Goal: Task Accomplishment & Management: Complete application form

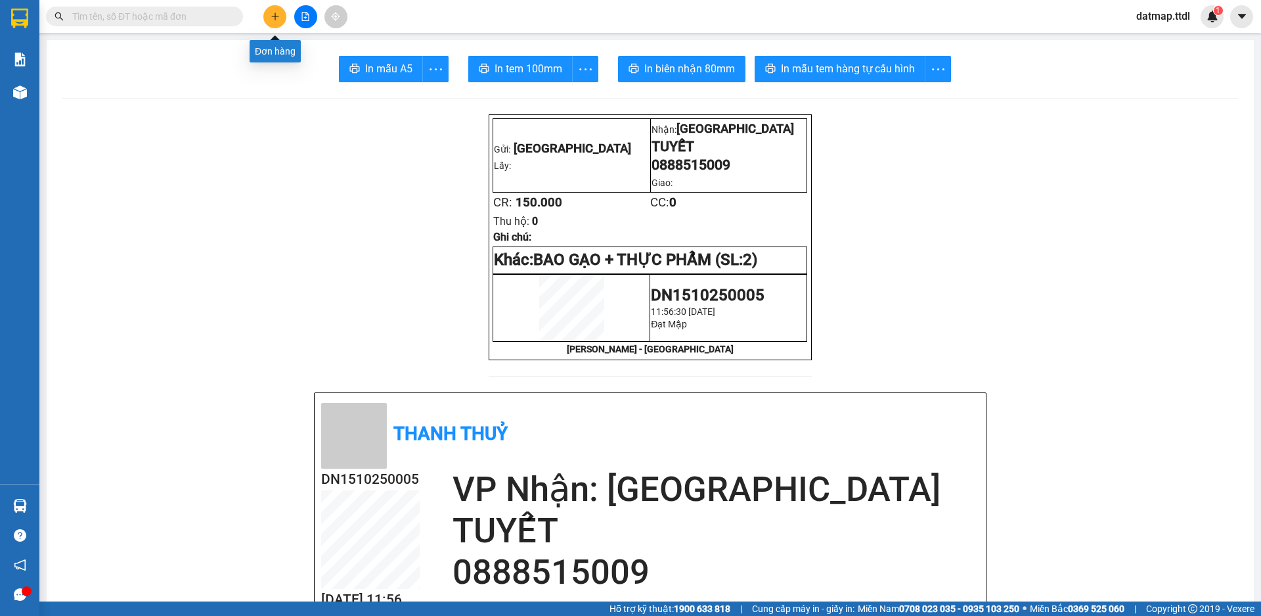
click at [274, 16] on icon "plus" at bounding box center [275, 16] width 9 height 9
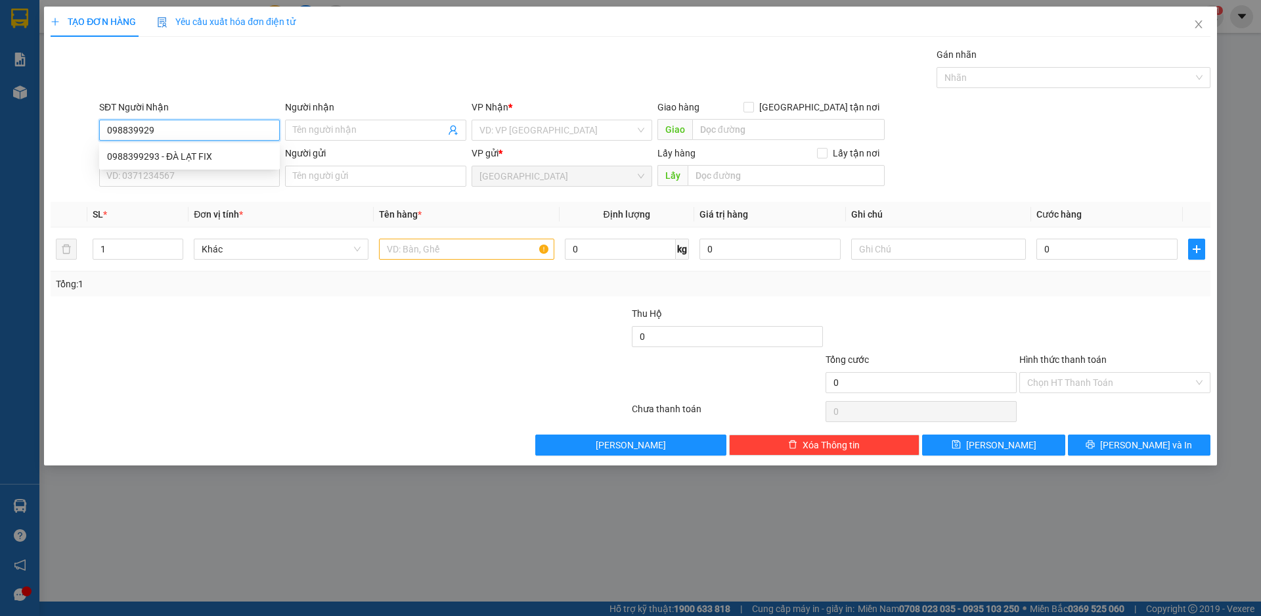
type input "0988399293"
click at [195, 157] on div "0988399293 - ĐÀ LẠT FIX" at bounding box center [189, 156] width 165 height 14
type input "ĐÀ LẠT FIX"
type input "50.000"
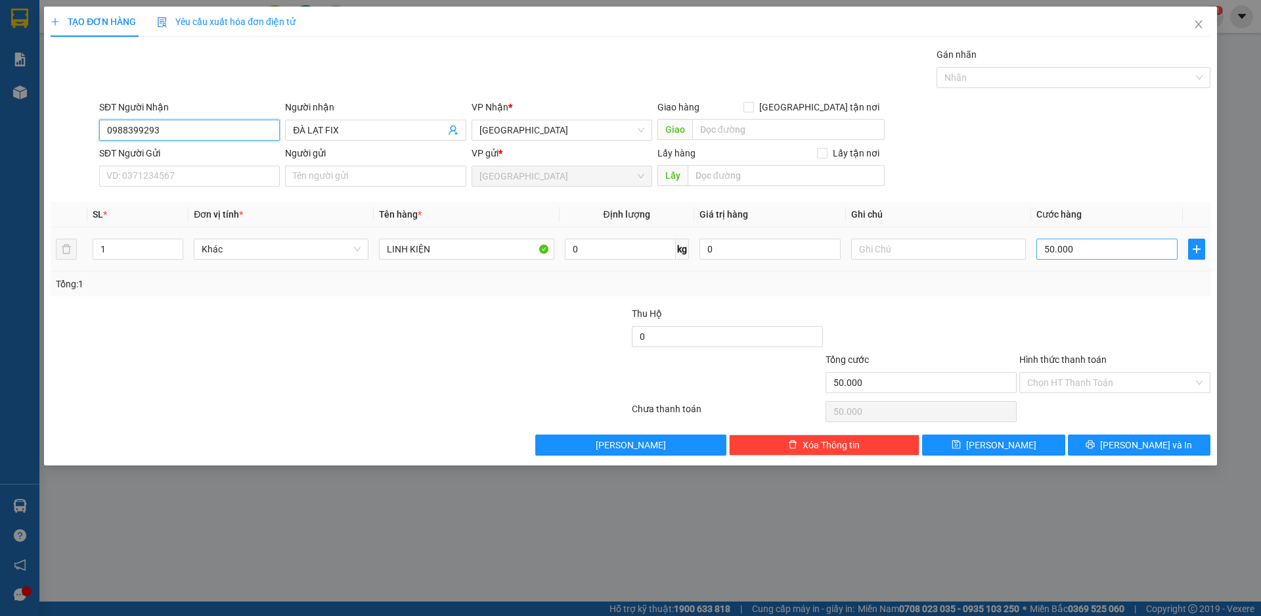
type input "0988399293"
click at [1094, 250] on input "50.000" at bounding box center [1107, 248] width 141 height 21
type input "4"
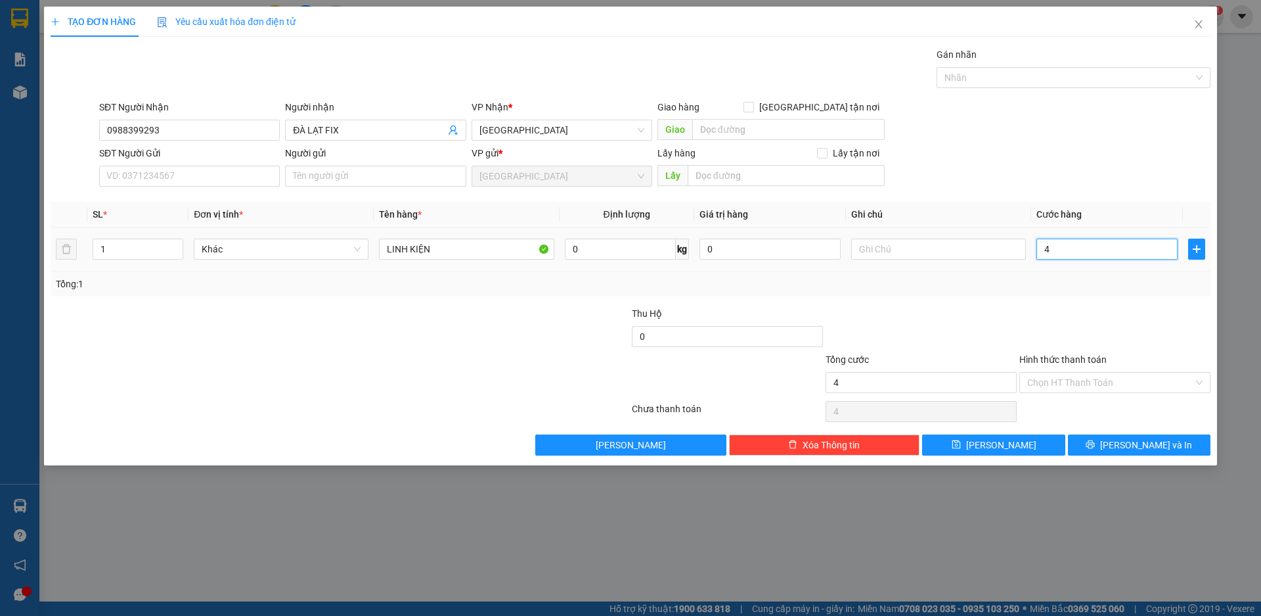
type input "40"
type input "400"
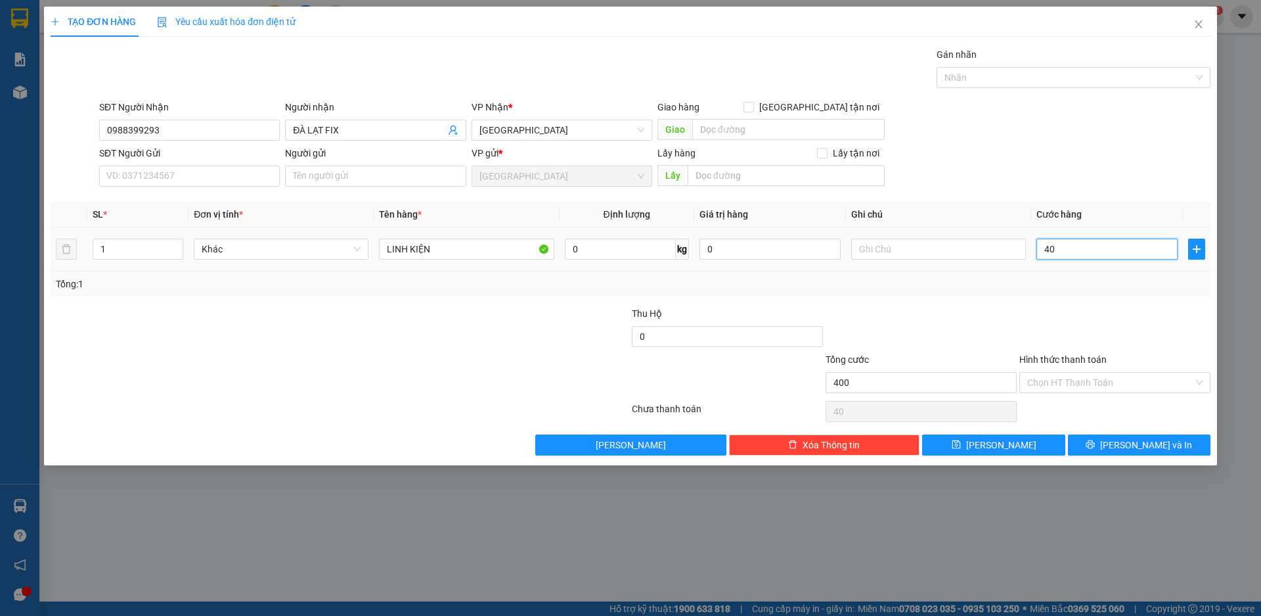
type input "400"
type input "4.000"
type input "40.000"
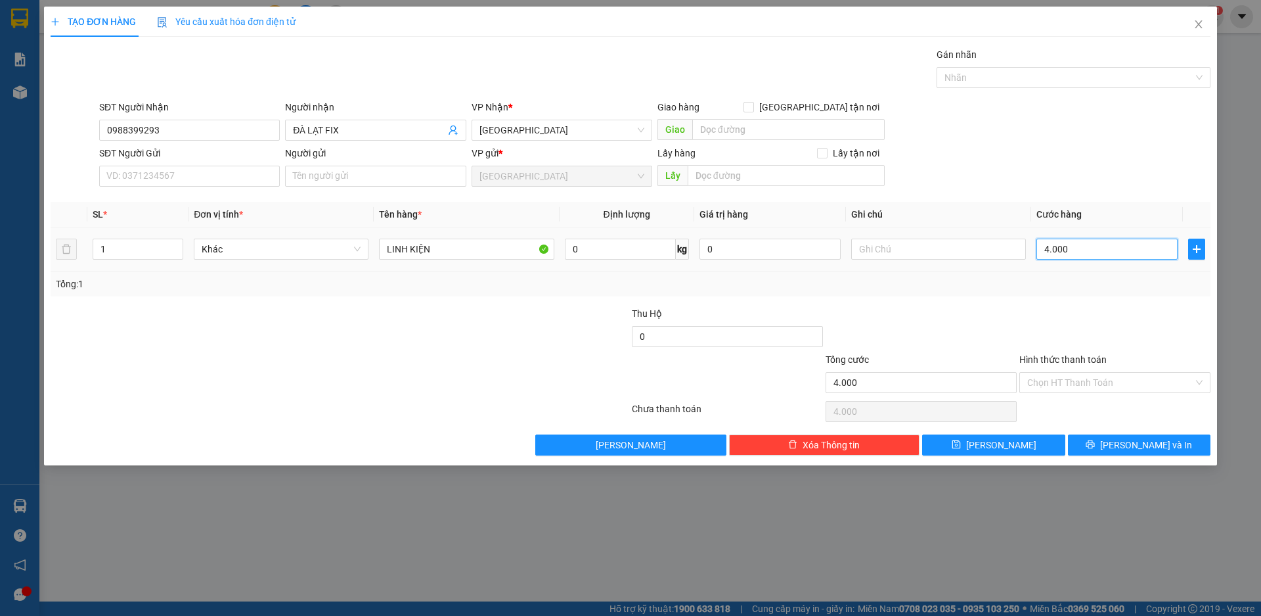
type input "40.000"
click at [1155, 442] on span "[PERSON_NAME] và In" at bounding box center [1146, 444] width 92 height 14
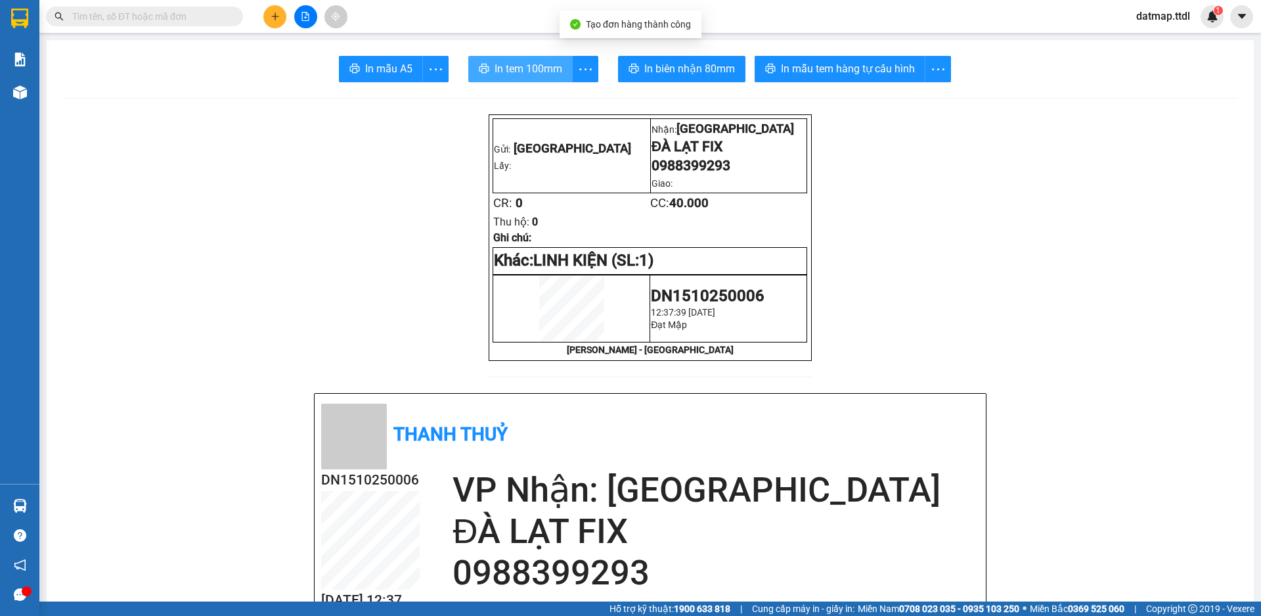
click at [522, 67] on span "In tem 100mm" at bounding box center [529, 68] width 68 height 16
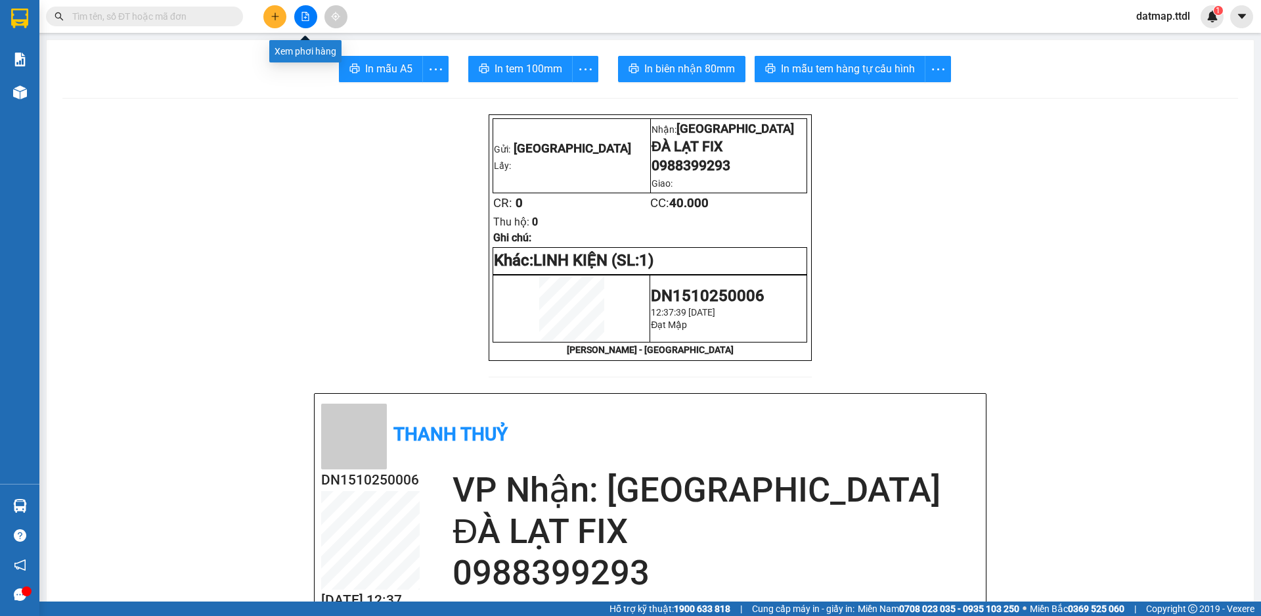
click at [305, 9] on button at bounding box center [305, 16] width 23 height 23
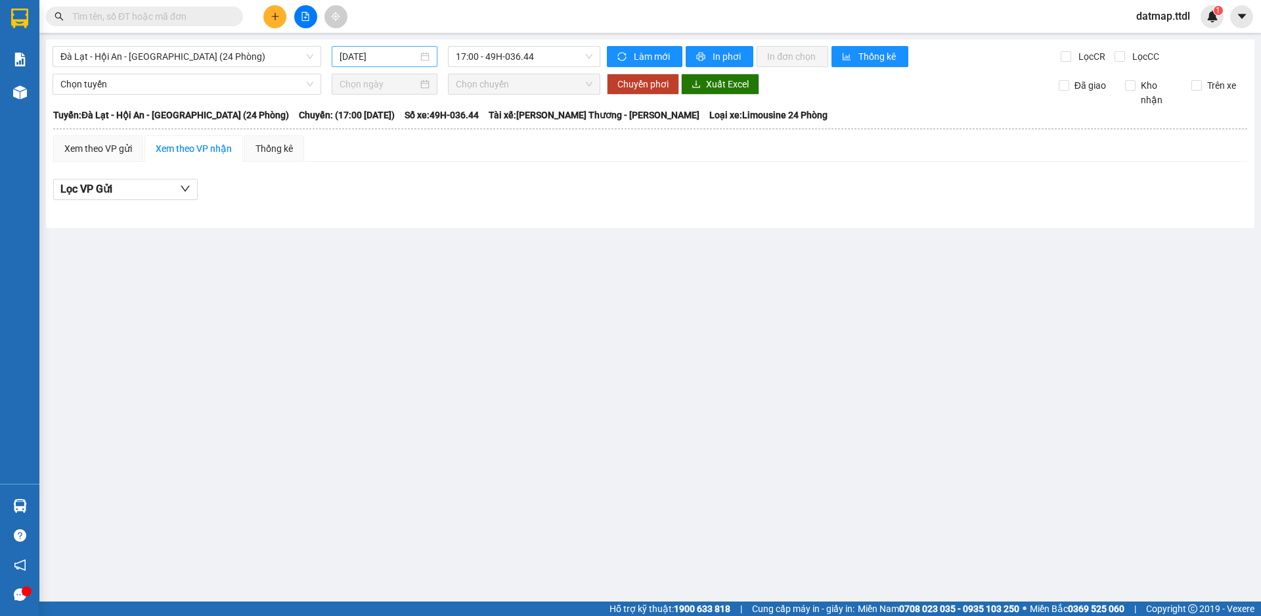
click at [367, 56] on input "[DATE]" at bounding box center [379, 56] width 78 height 14
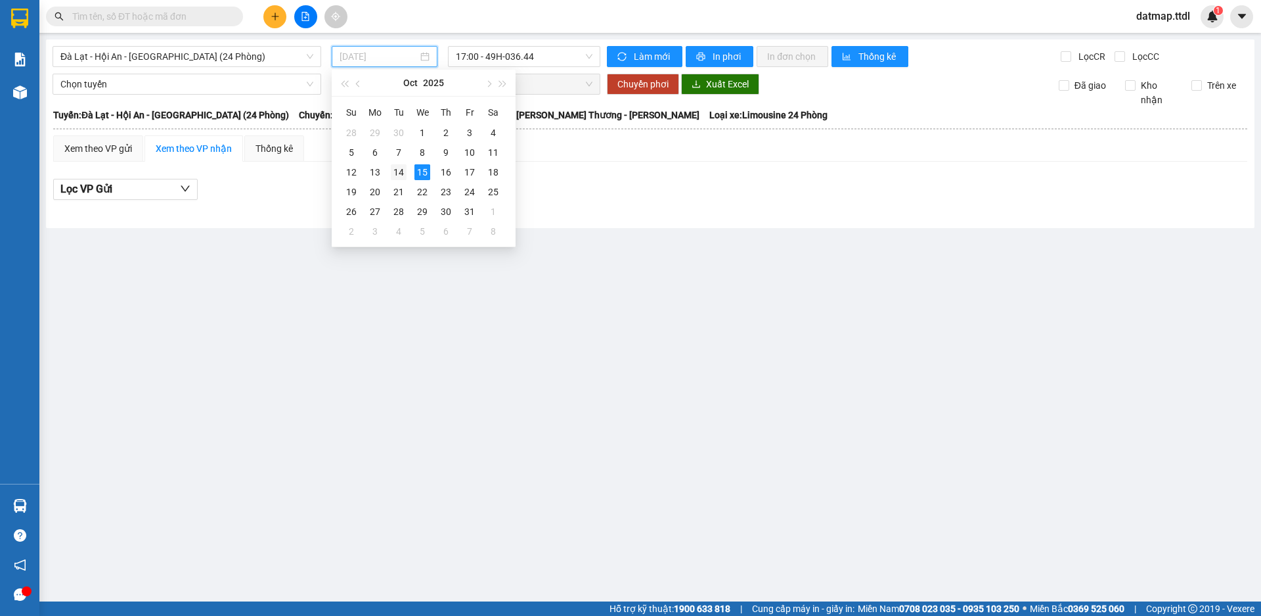
click at [393, 171] on div "14" at bounding box center [399, 172] width 16 height 16
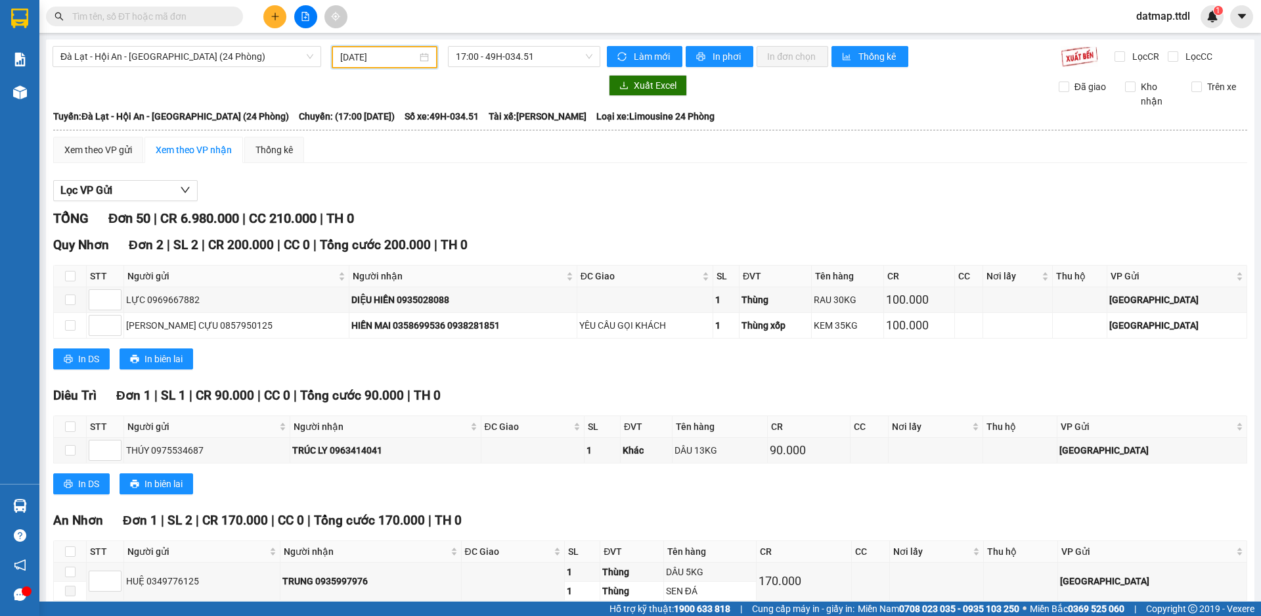
click at [369, 51] on input "[DATE]" at bounding box center [378, 57] width 77 height 14
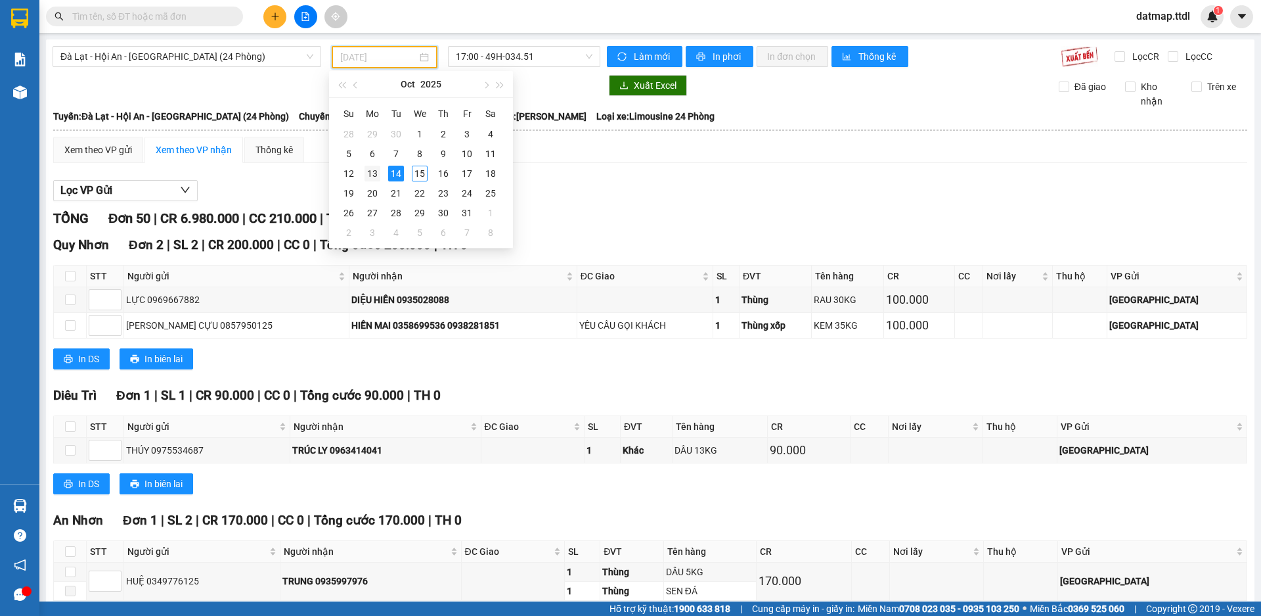
click at [369, 172] on div "13" at bounding box center [373, 174] width 16 height 16
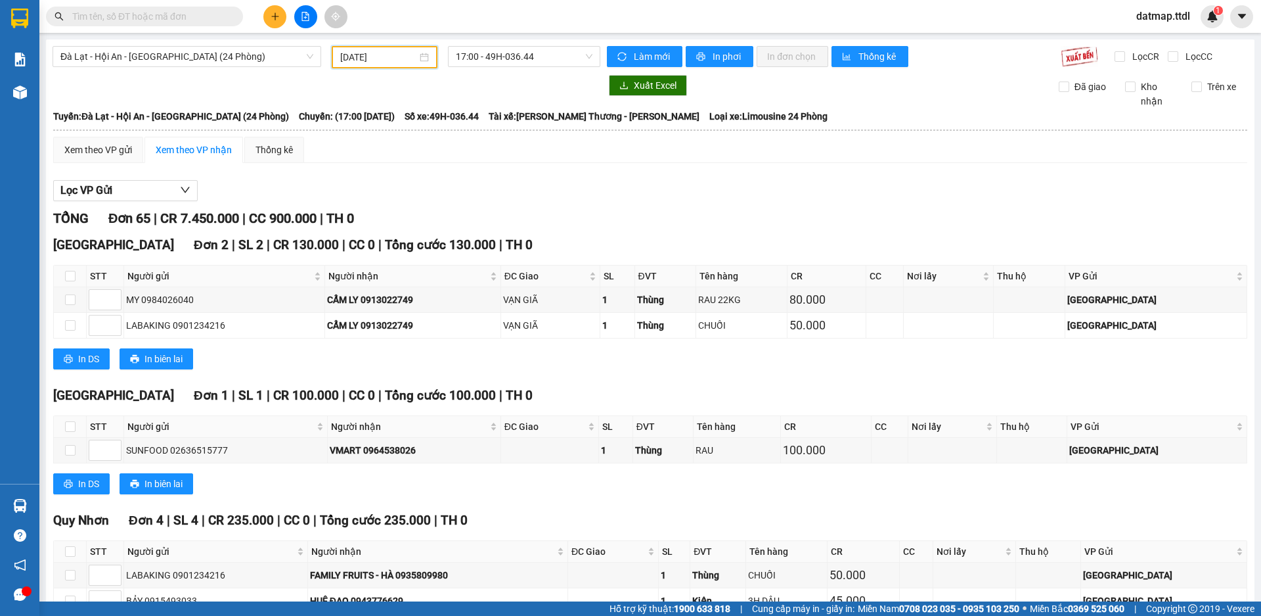
click at [376, 58] on input "[DATE]" at bounding box center [378, 57] width 77 height 14
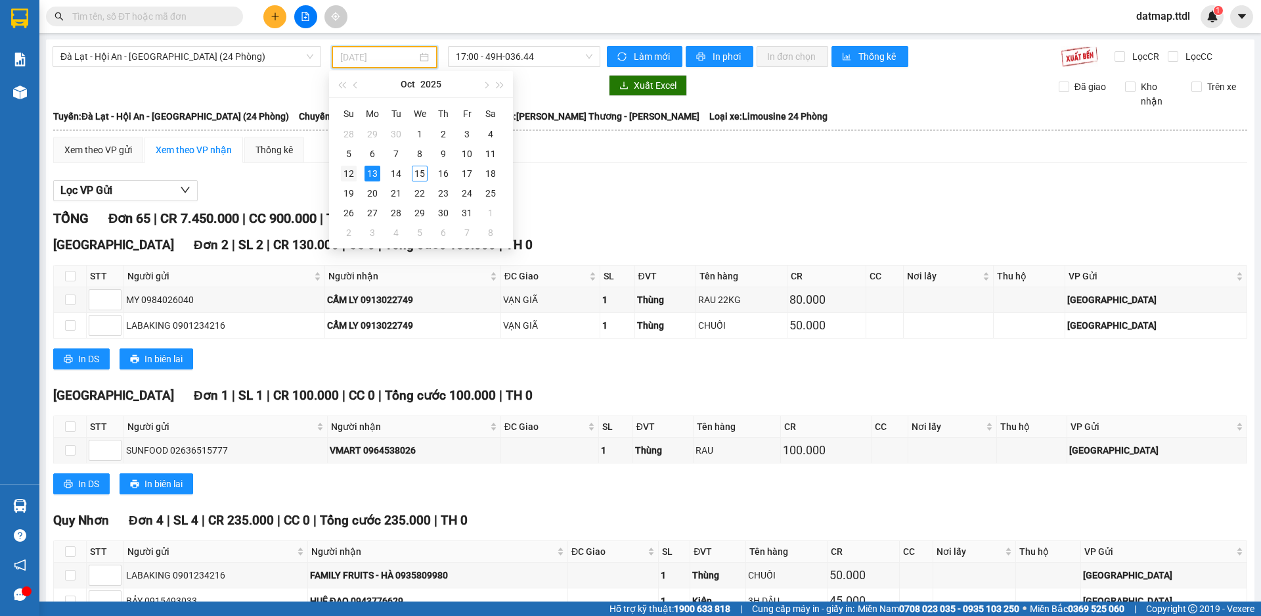
click at [342, 171] on div "12" at bounding box center [349, 174] width 16 height 16
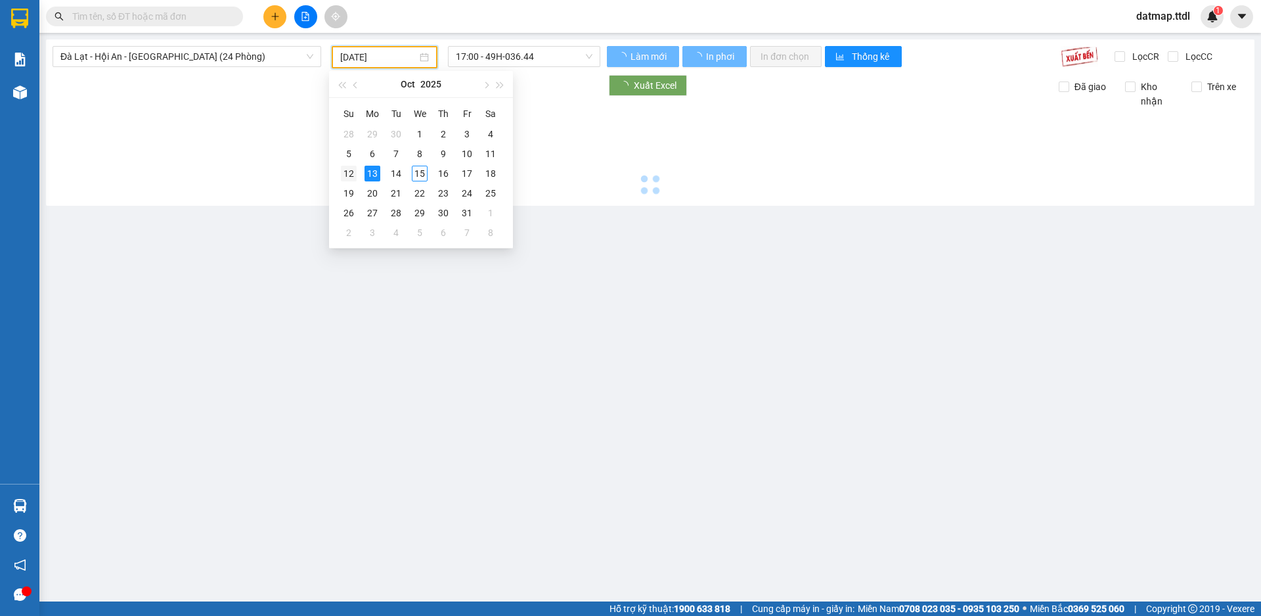
type input "[DATE]"
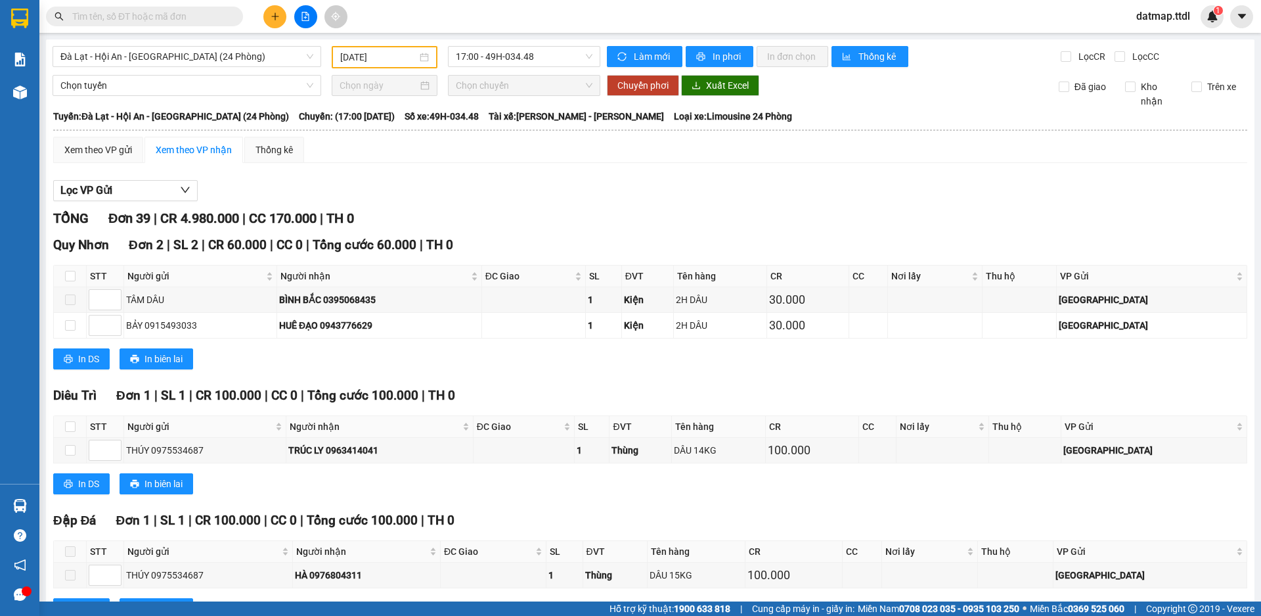
click at [87, 52] on span "Đà Lạt - Hội An - [GEOGRAPHIC_DATA] (24 Phòng)" at bounding box center [186, 57] width 253 height 20
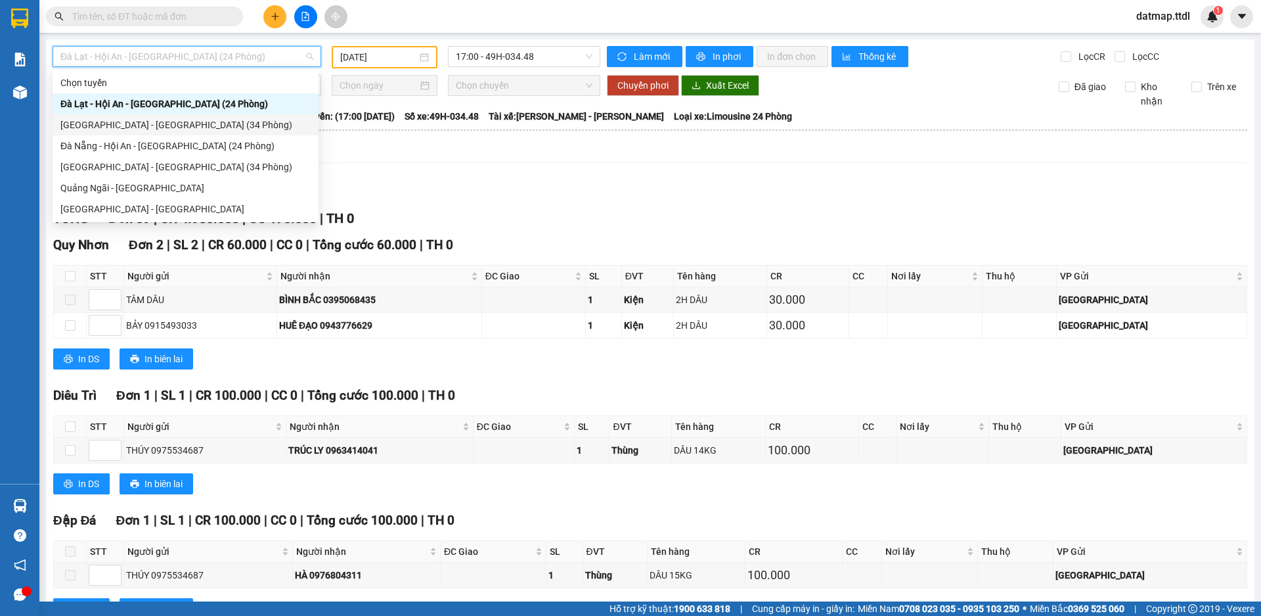
click at [100, 122] on div "[GEOGRAPHIC_DATA] - [GEOGRAPHIC_DATA] (34 Phòng)" at bounding box center [185, 125] width 250 height 14
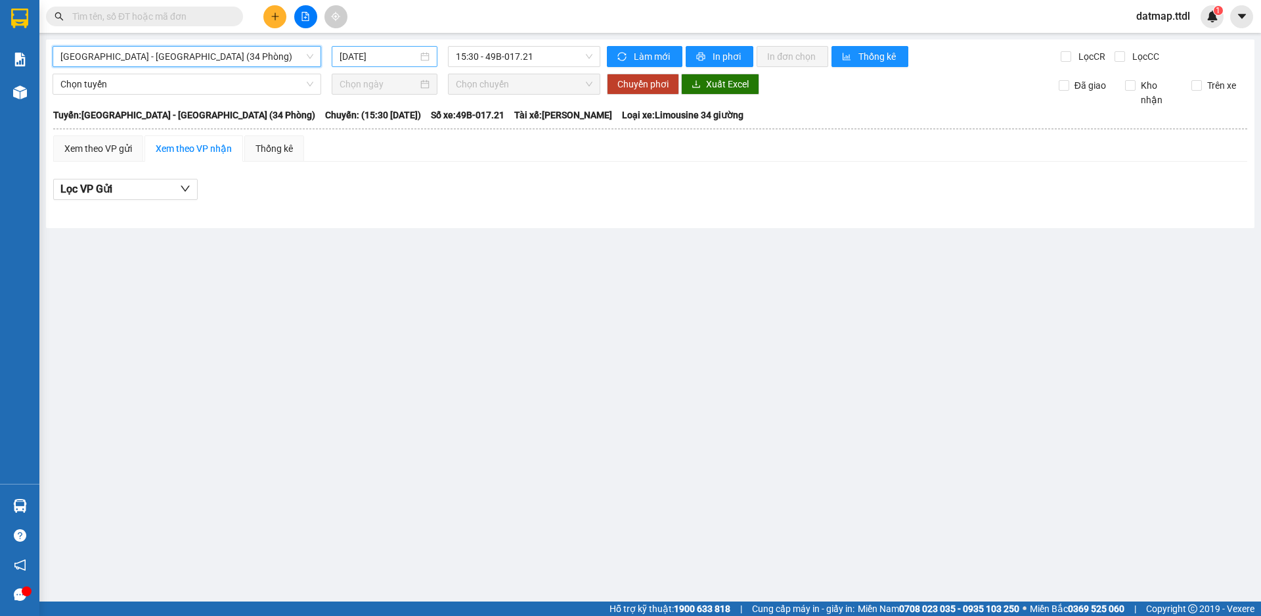
click at [367, 54] on input "[DATE]" at bounding box center [379, 56] width 78 height 14
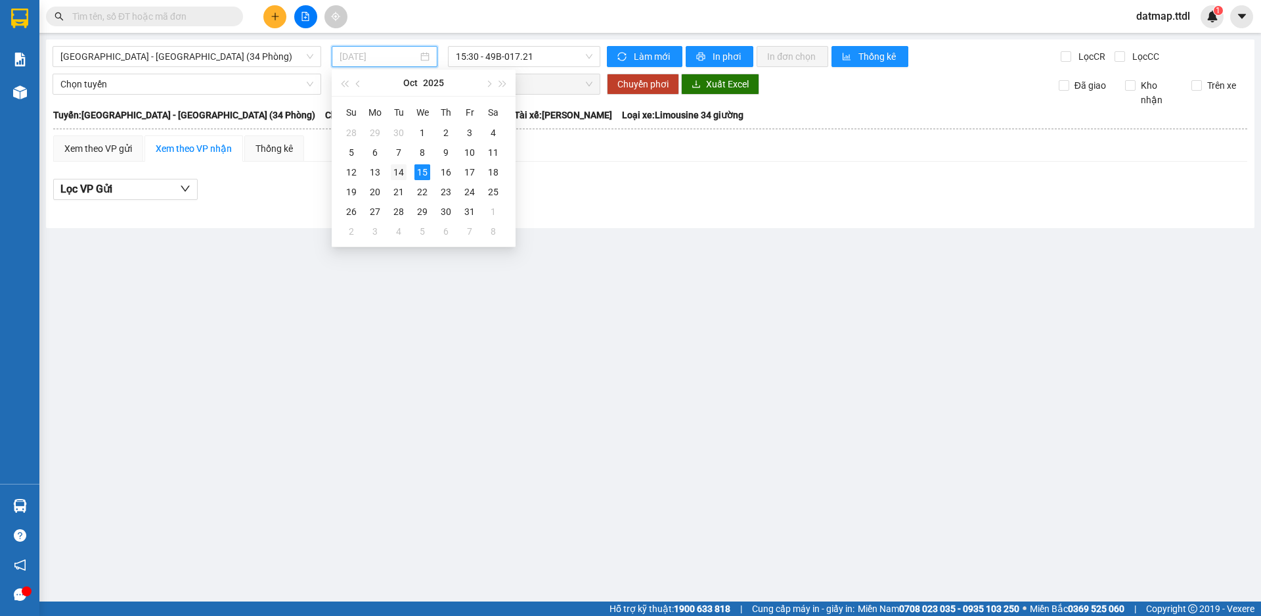
click at [392, 173] on div "14" at bounding box center [399, 172] width 16 height 16
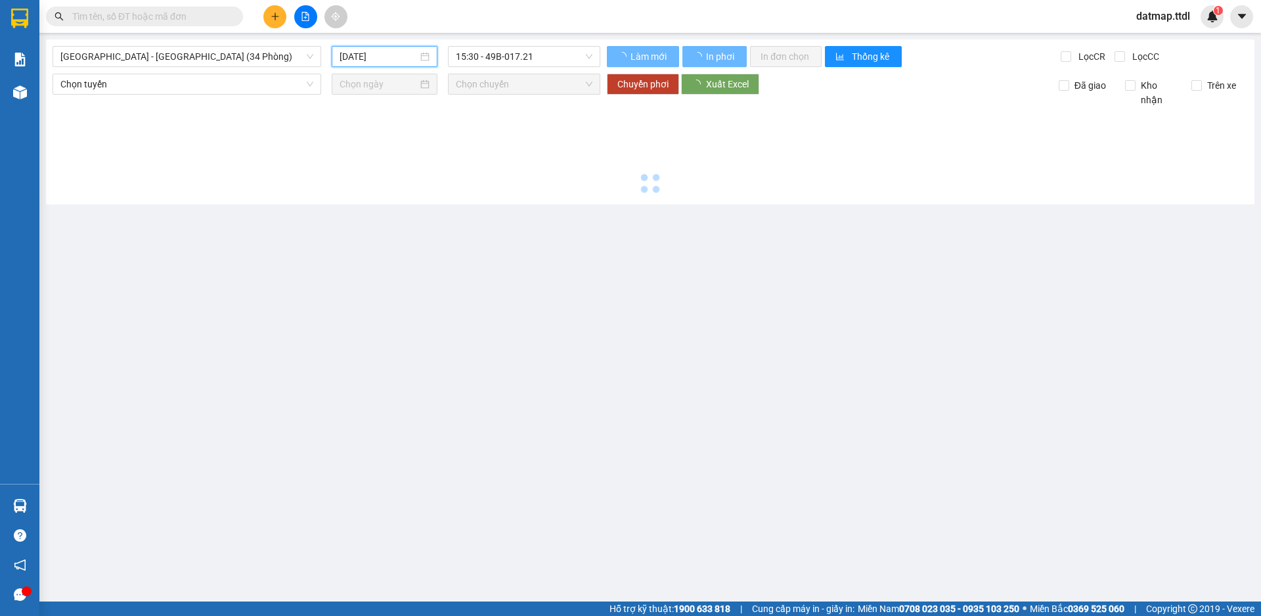
type input "[DATE]"
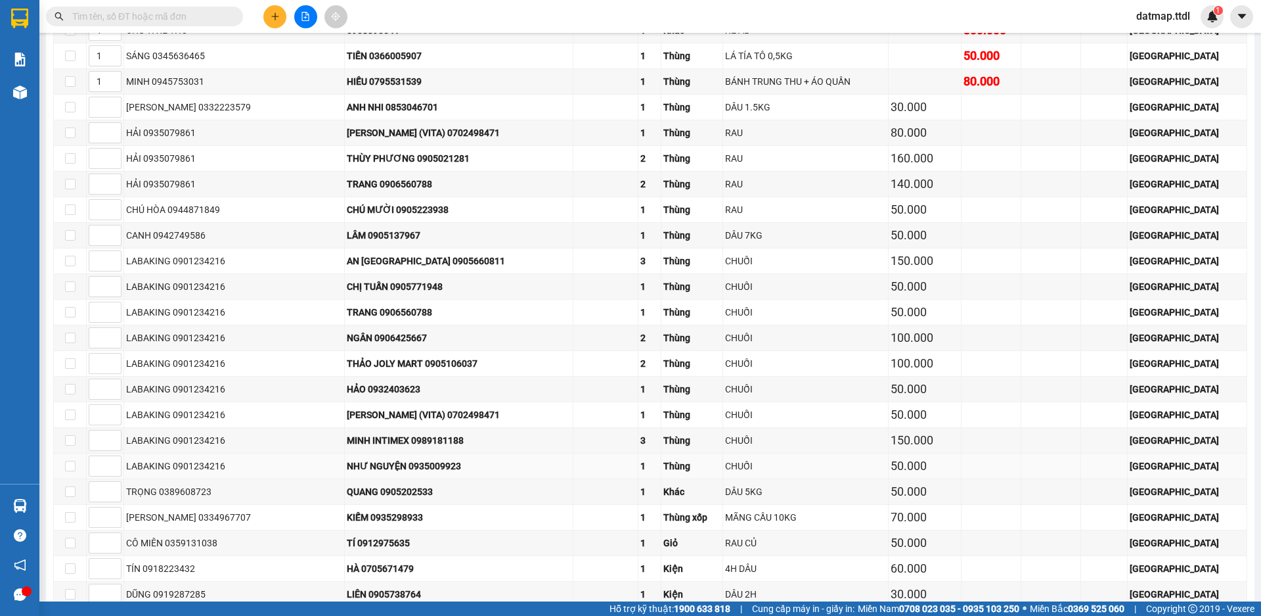
scroll to position [2220, 0]
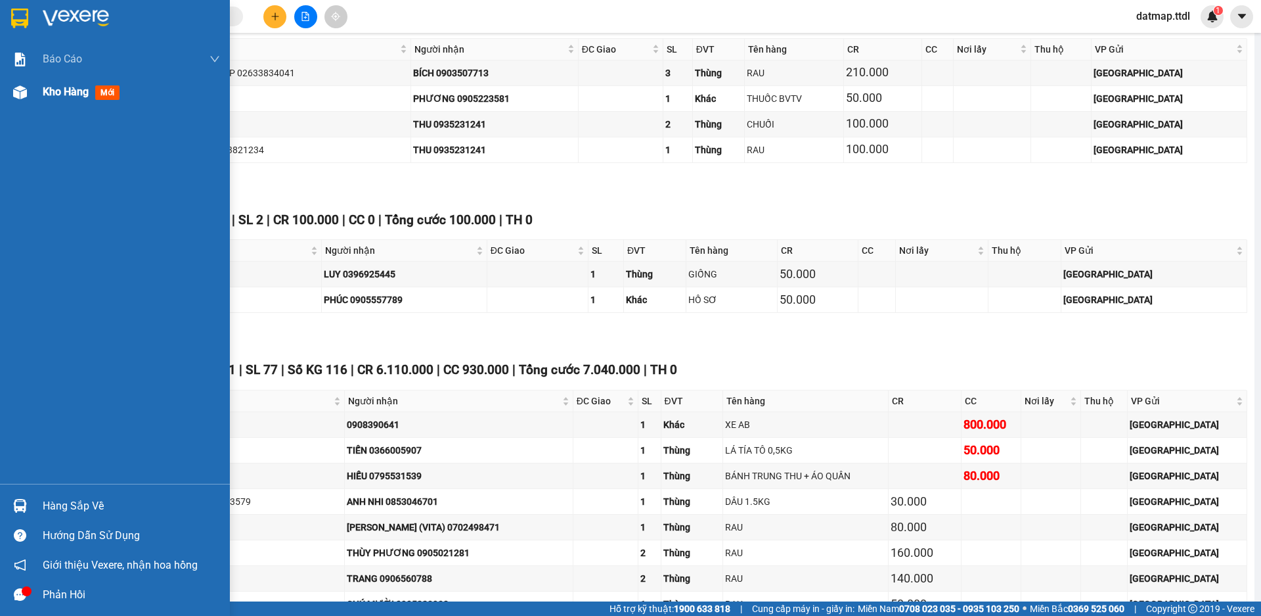
click at [64, 89] on span "Kho hàng" at bounding box center [66, 91] width 46 height 12
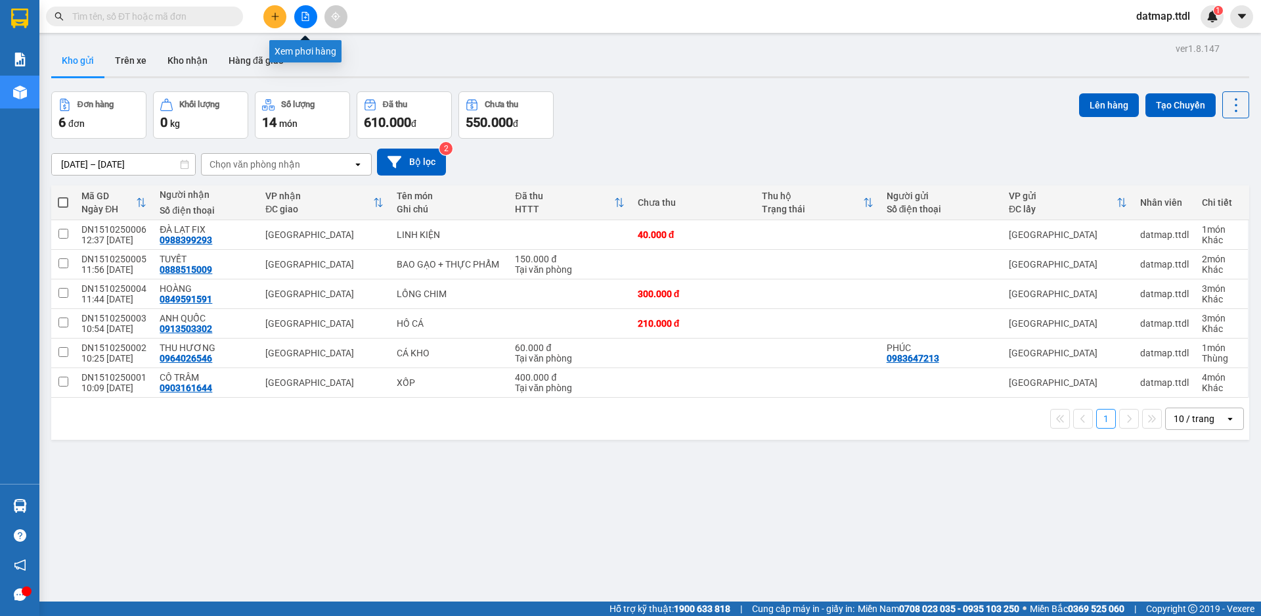
click at [304, 15] on icon "file-add" at bounding box center [305, 16] width 9 height 9
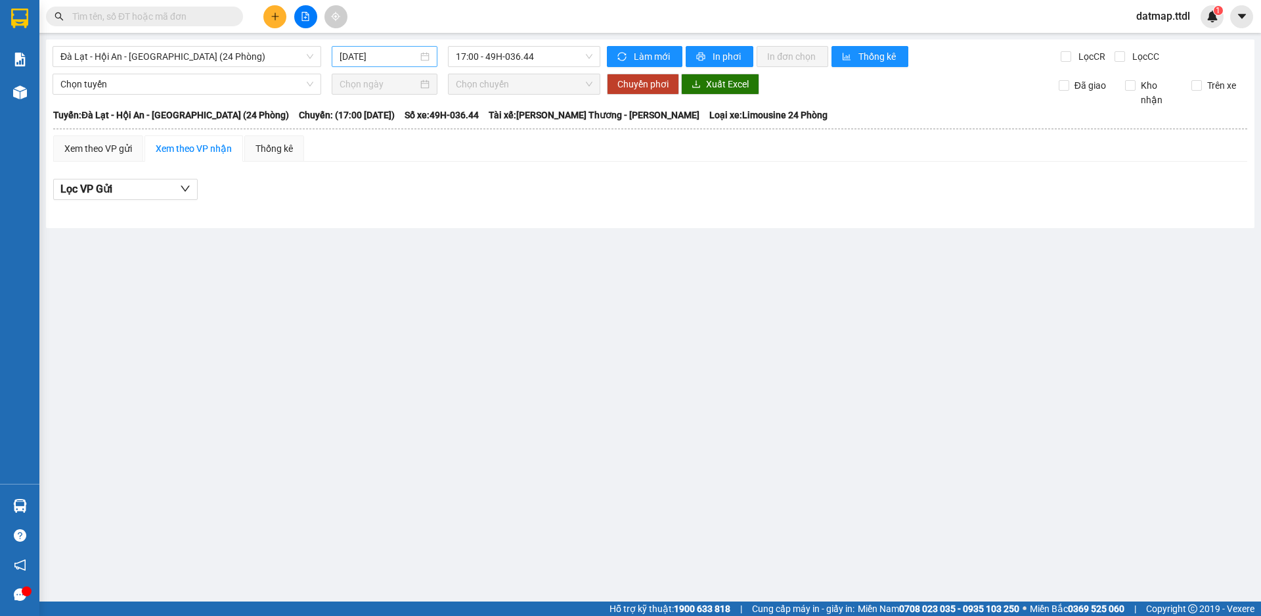
click at [378, 58] on input "[DATE]" at bounding box center [379, 56] width 78 height 14
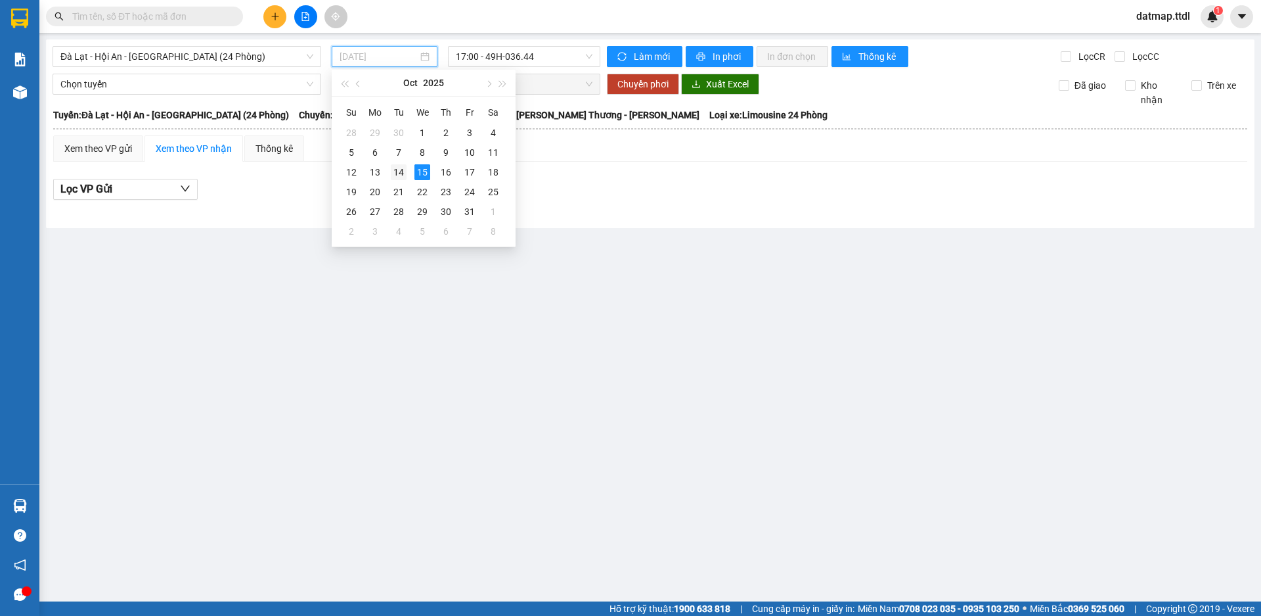
click at [403, 171] on div "14" at bounding box center [399, 172] width 16 height 16
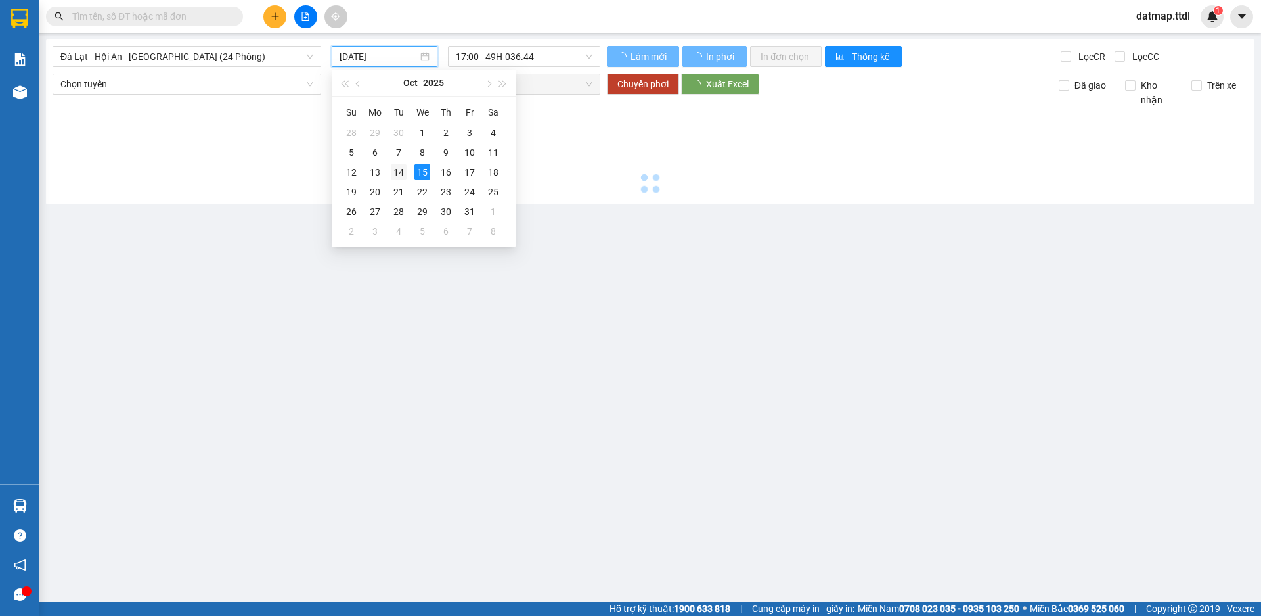
type input "[DATE]"
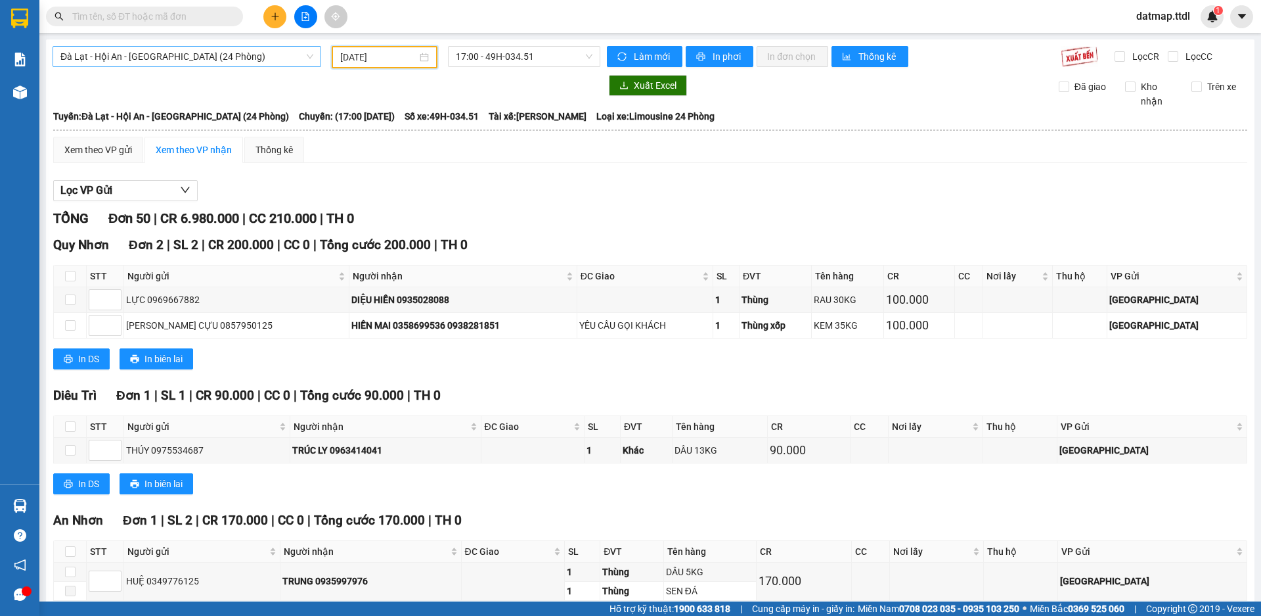
click at [118, 52] on span "Đà Lạt - Hội An - [GEOGRAPHIC_DATA] (24 Phòng)" at bounding box center [186, 57] width 253 height 20
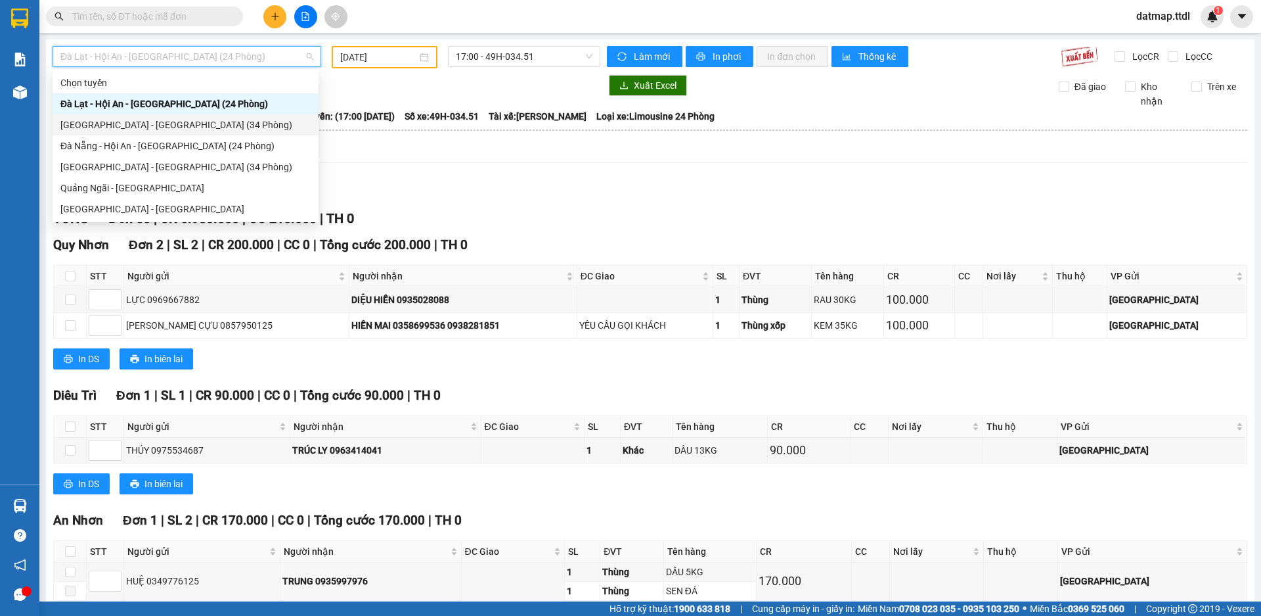
click at [89, 123] on div "[GEOGRAPHIC_DATA] - [GEOGRAPHIC_DATA] (34 Phòng)" at bounding box center [185, 125] width 250 height 14
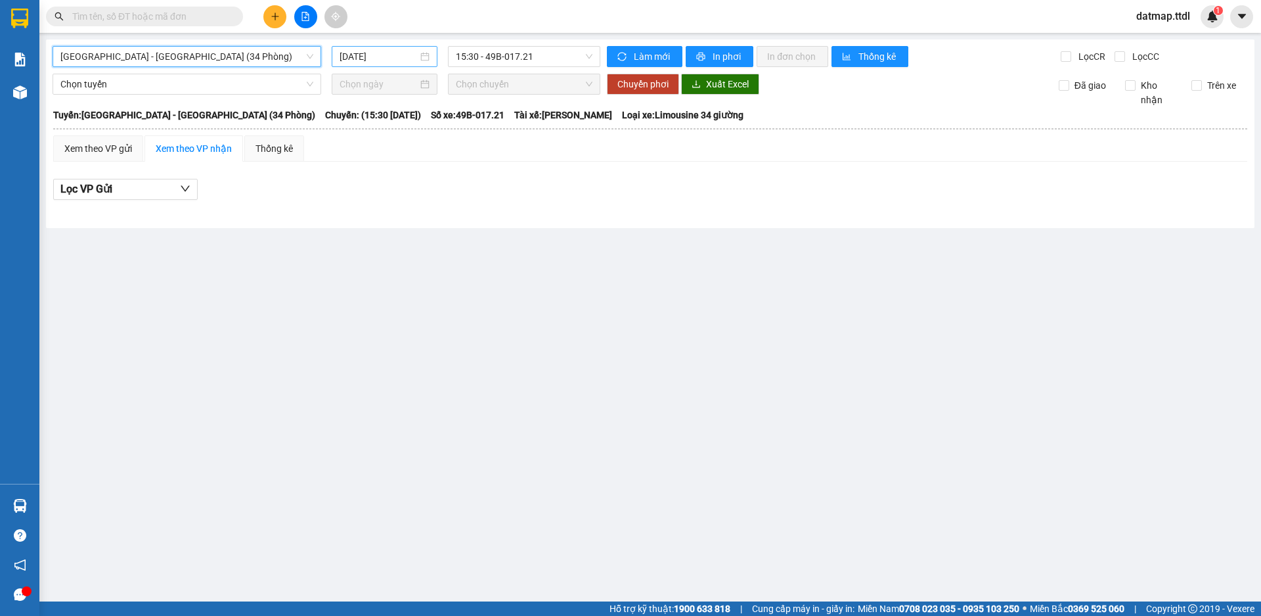
click at [360, 57] on input "[DATE]" at bounding box center [379, 56] width 78 height 14
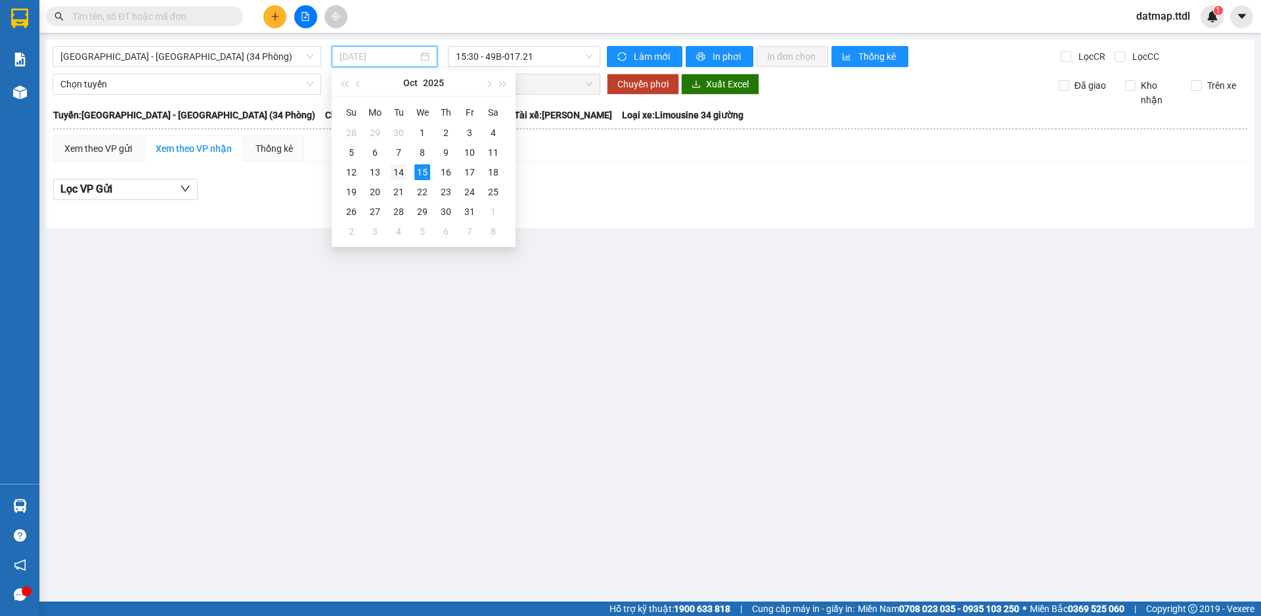
click at [397, 172] on div "14" at bounding box center [399, 172] width 16 height 16
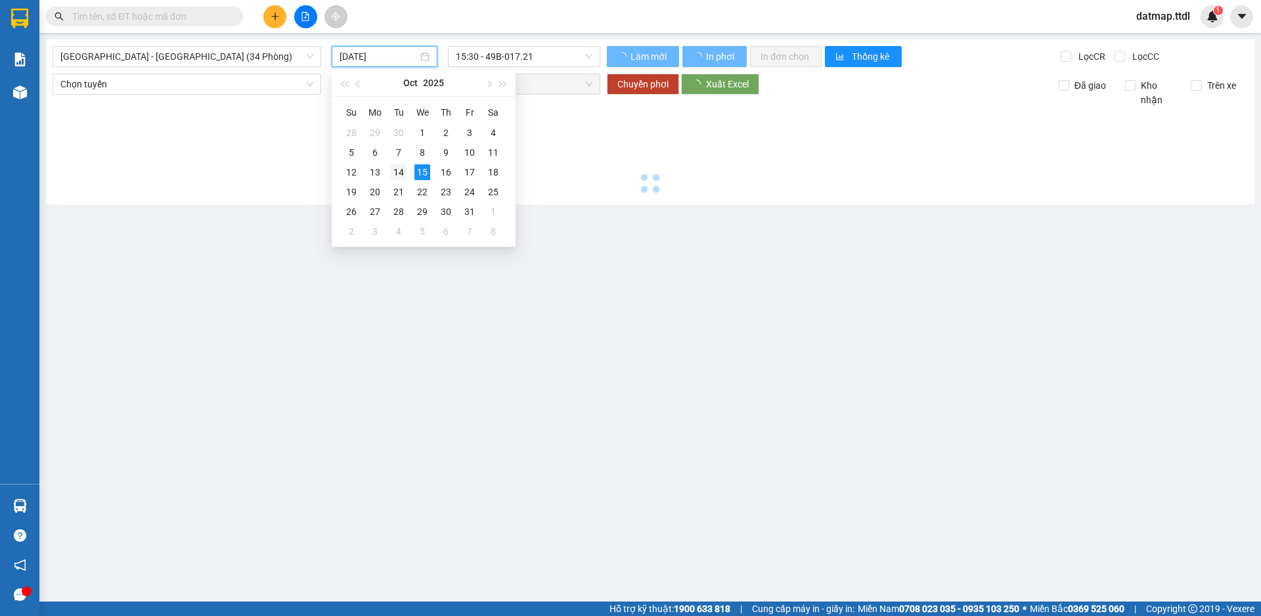
type input "[DATE]"
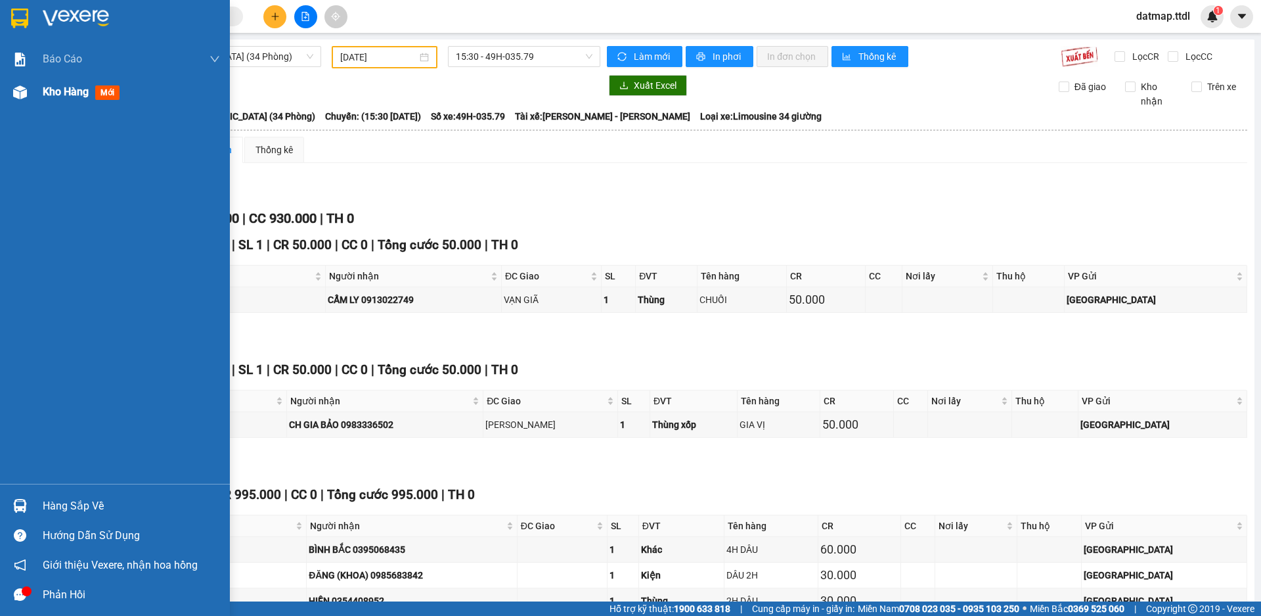
click at [53, 92] on span "Kho hàng" at bounding box center [66, 91] width 46 height 12
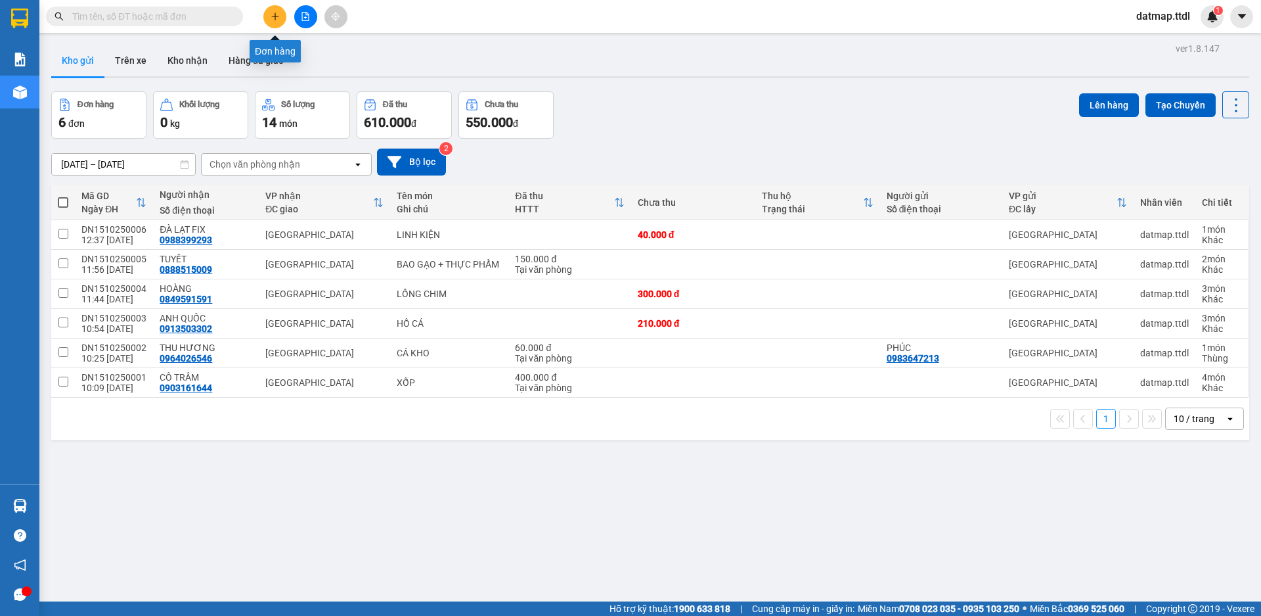
click at [275, 14] on icon "plus" at bounding box center [275, 15] width 1 height 7
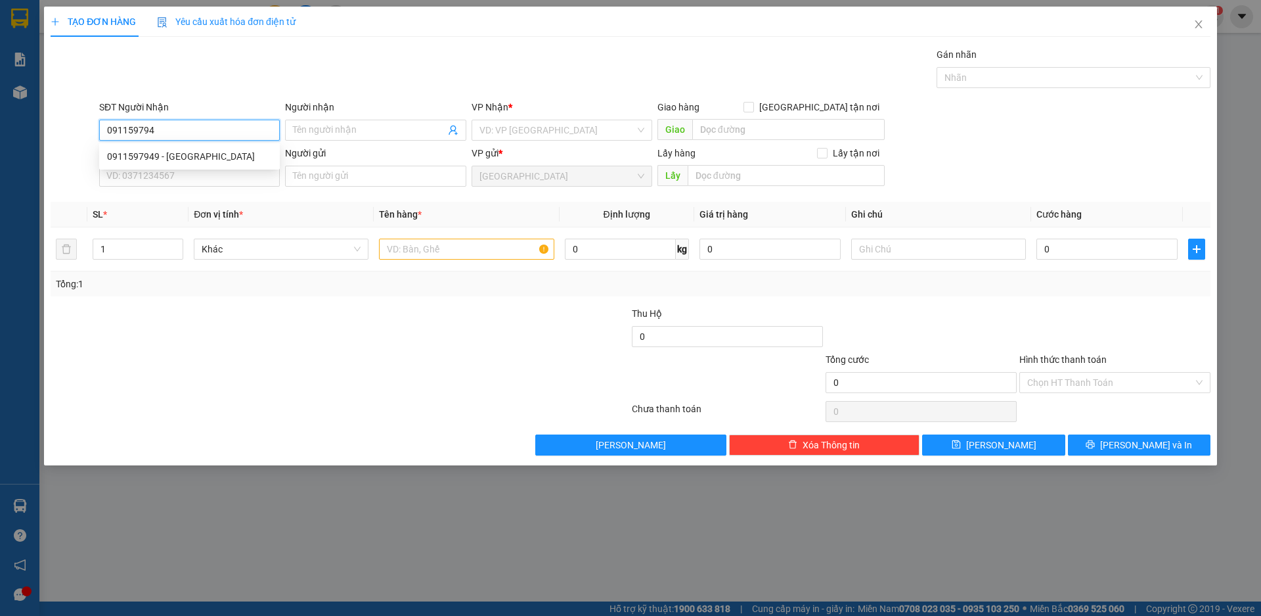
type input "0911597949"
click at [147, 150] on div "0911597949 - [GEOGRAPHIC_DATA]" at bounding box center [189, 156] width 165 height 14
type input "ANH HÒA"
type input "50.000"
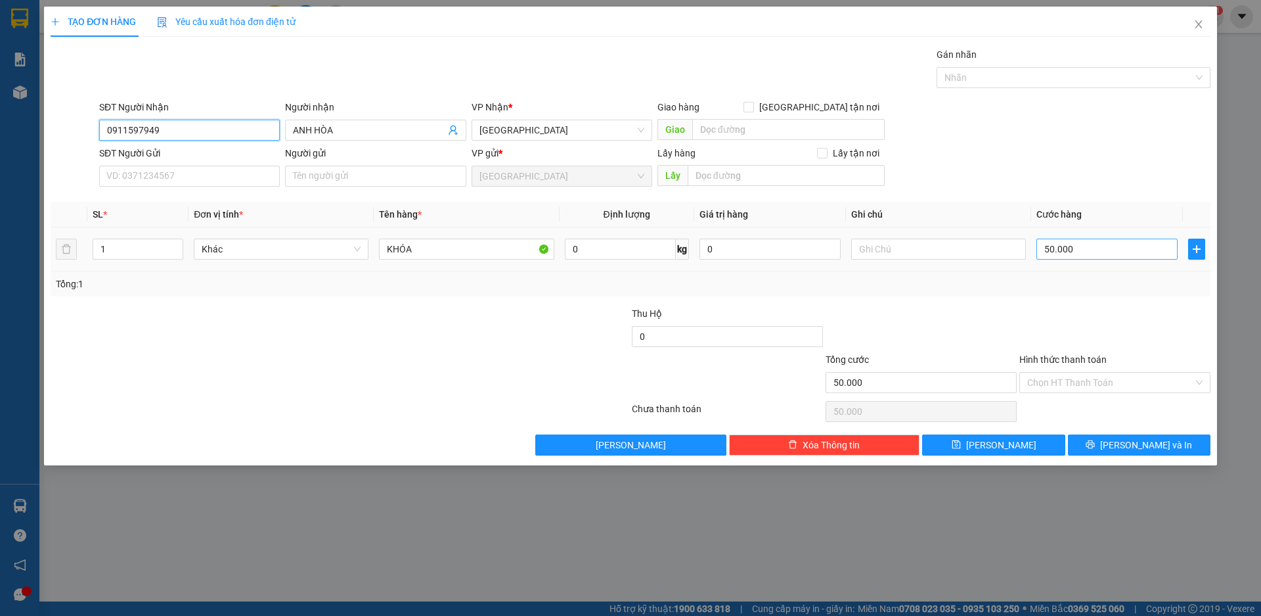
type input "0911597949"
click at [1056, 254] on input "50.000" at bounding box center [1107, 248] width 141 height 21
type input "4"
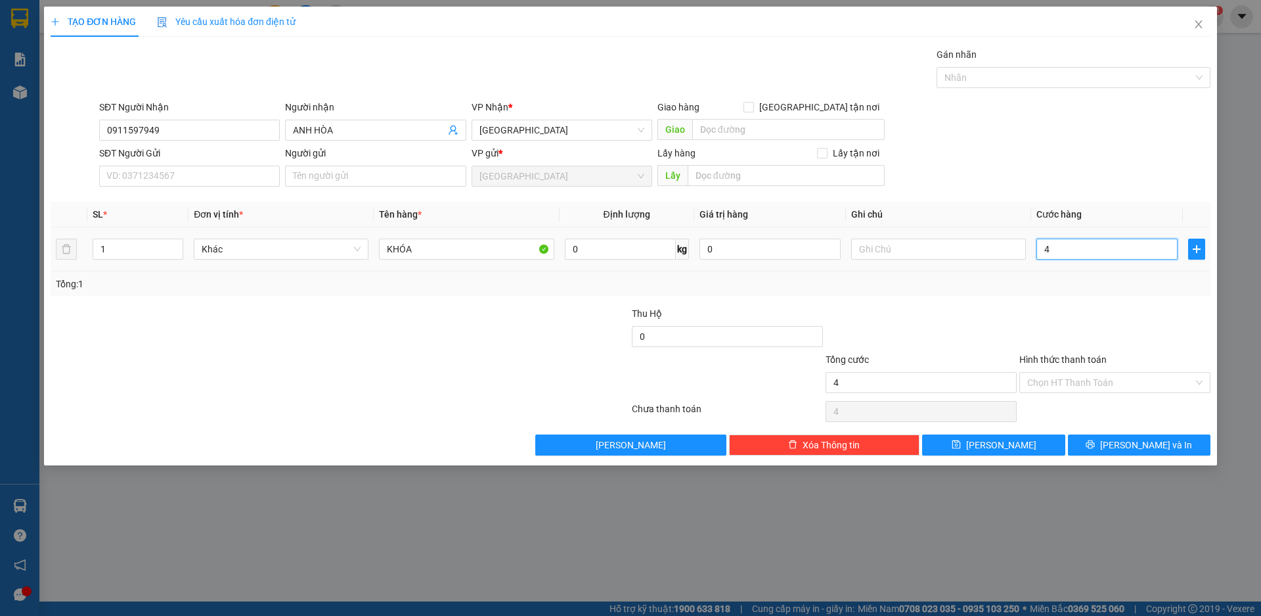
type input "40"
type input "400"
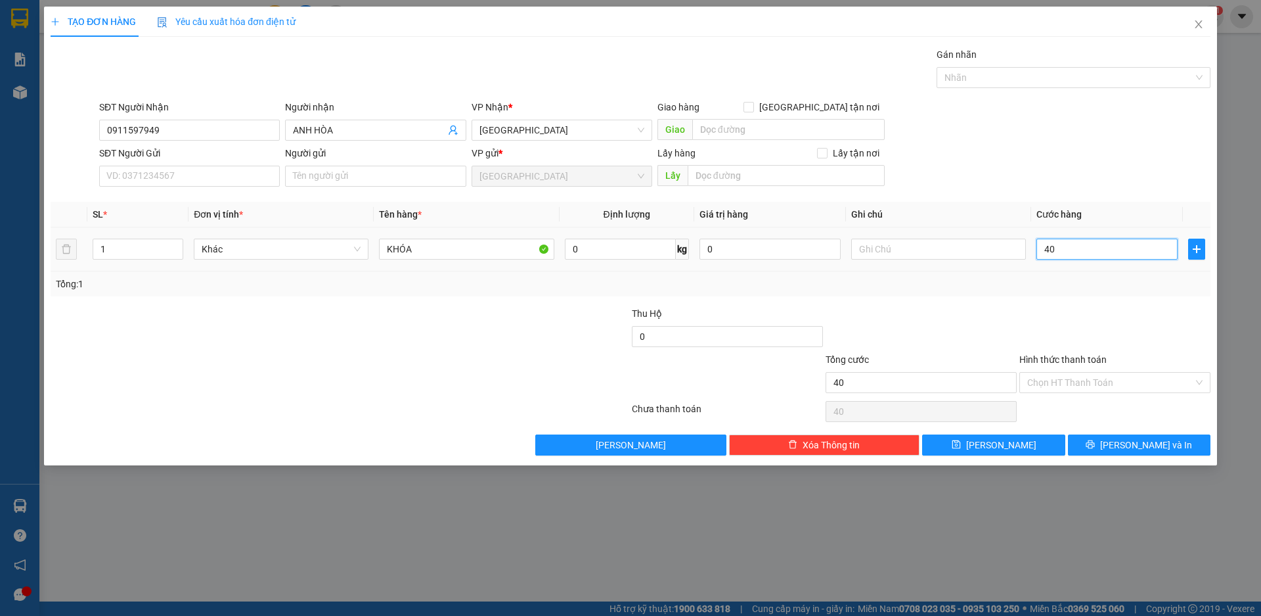
type input "400"
type input "4.000"
type input "40.000"
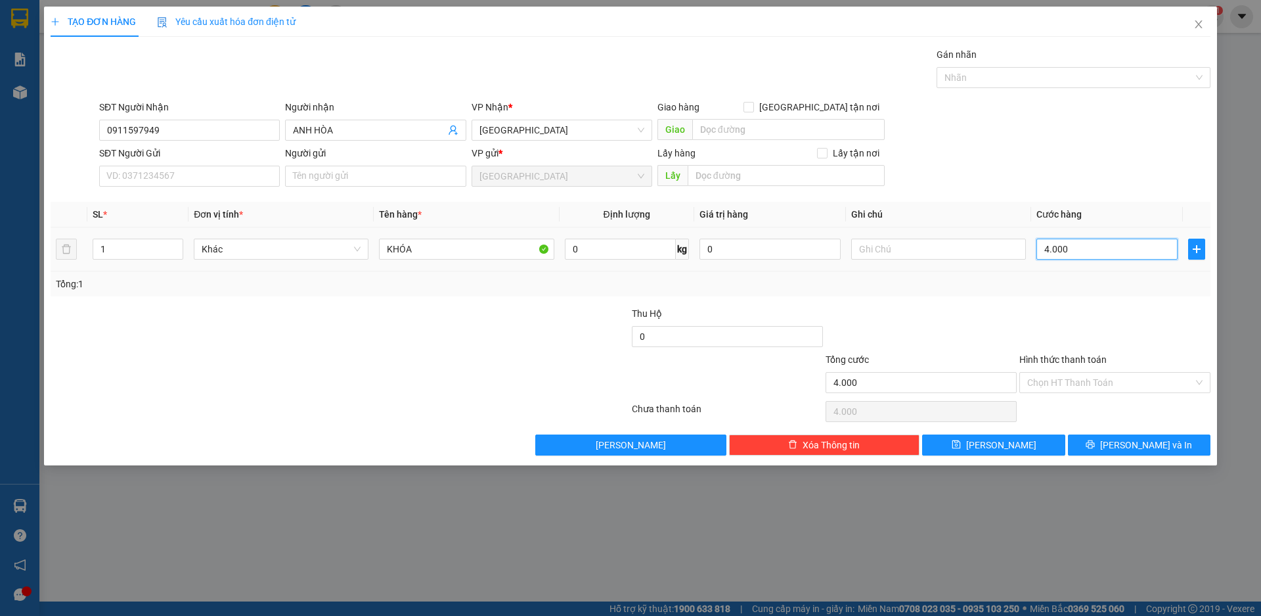
type input "40.000"
click at [1108, 450] on button "[PERSON_NAME] và In" at bounding box center [1139, 444] width 143 height 21
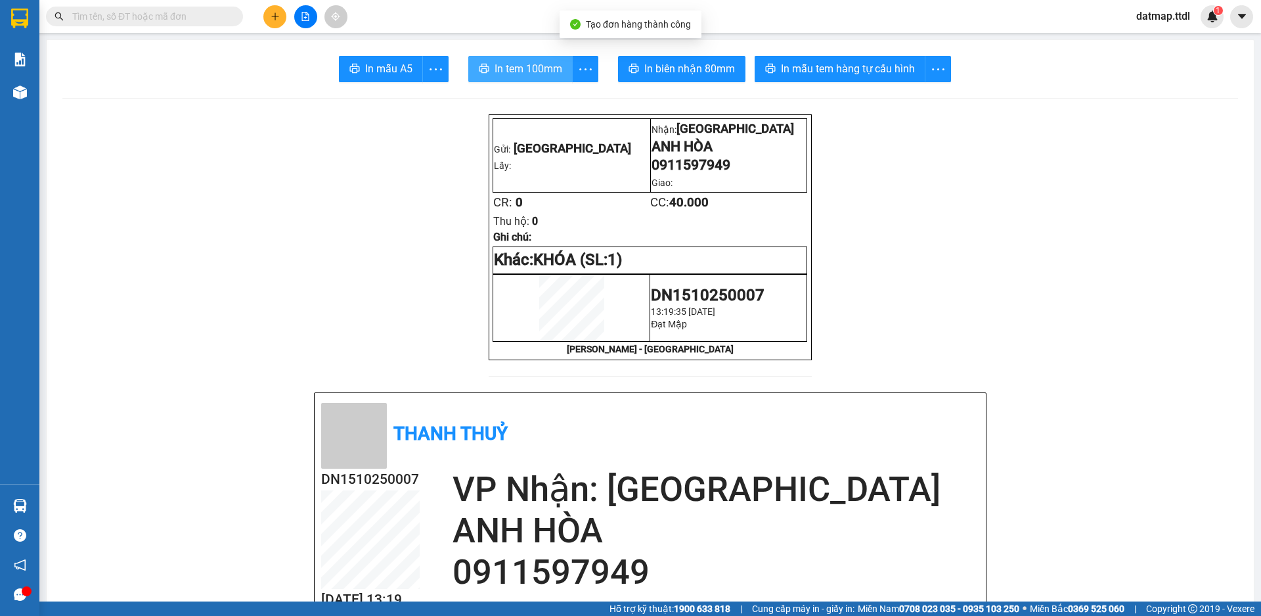
click at [514, 68] on span "In tem 100mm" at bounding box center [529, 68] width 68 height 16
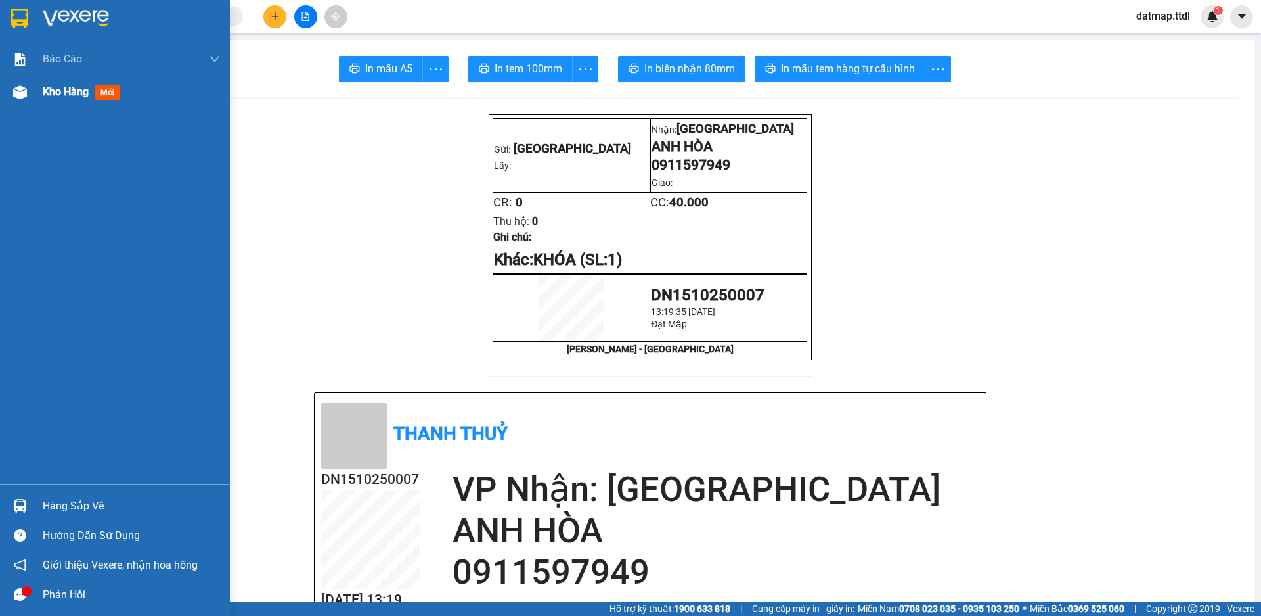
click at [68, 85] on span "Kho hàng" at bounding box center [66, 91] width 46 height 12
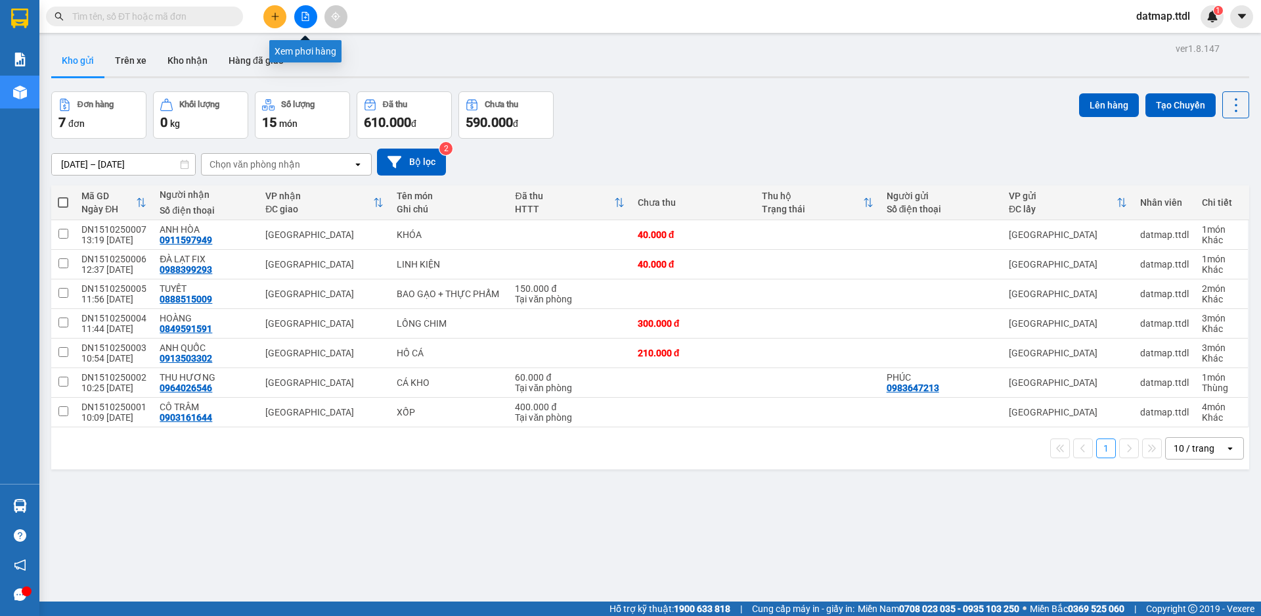
click at [305, 16] on icon "file-add" at bounding box center [305, 16] width 7 height 9
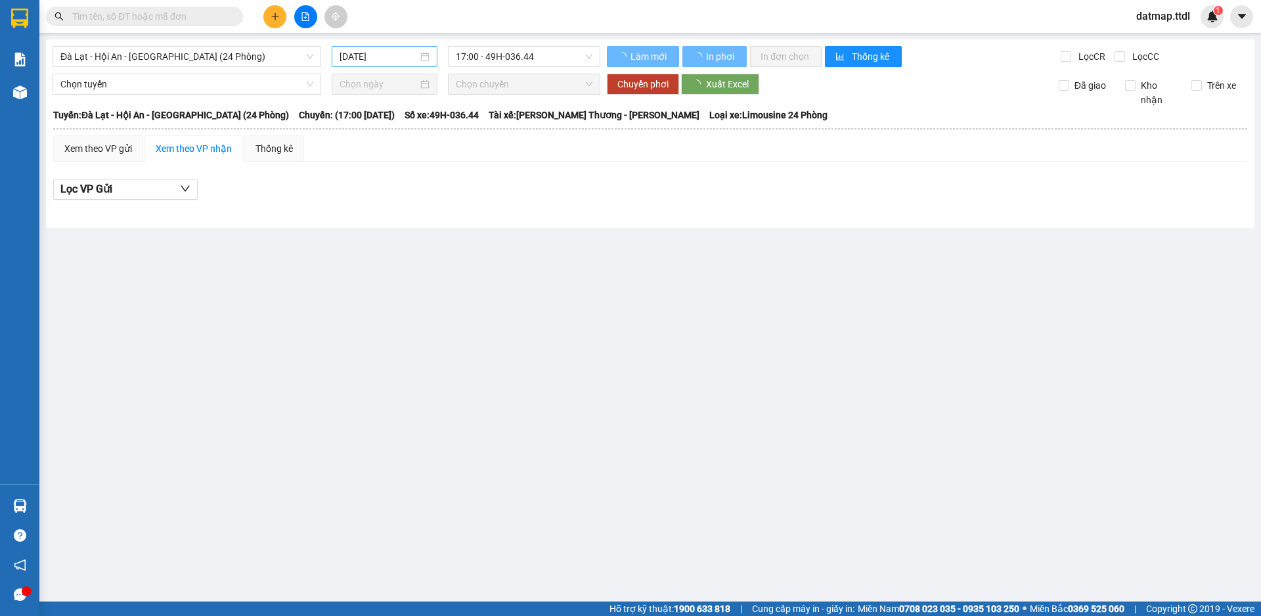
click at [386, 56] on input "[DATE]" at bounding box center [379, 56] width 78 height 14
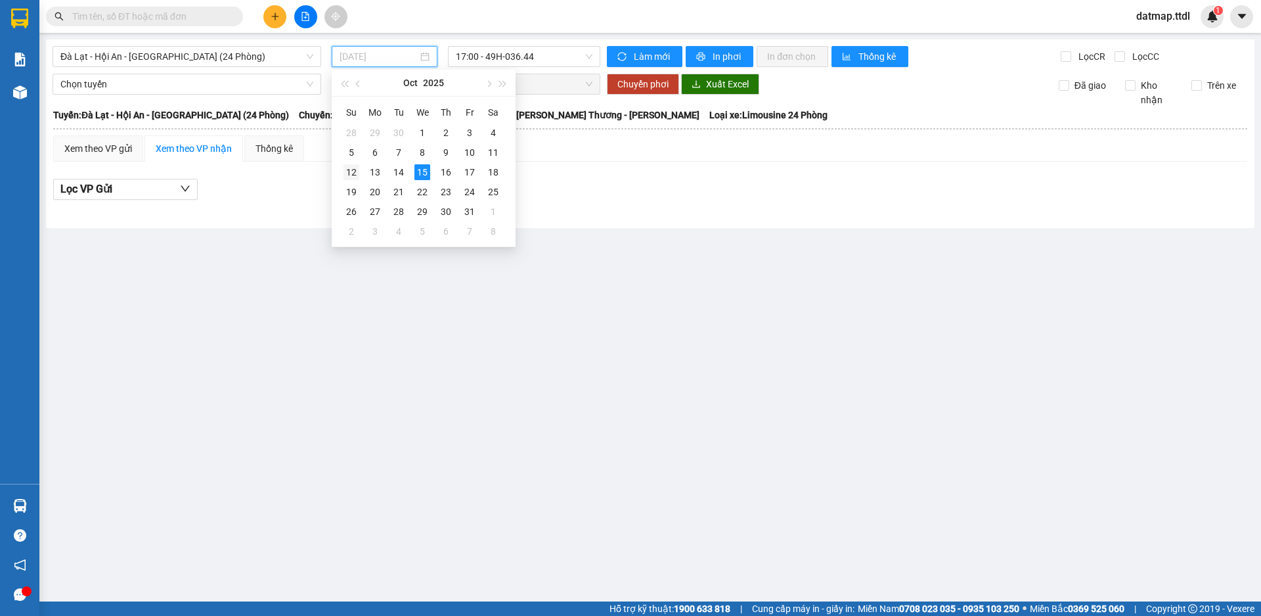
click at [351, 173] on div "12" at bounding box center [352, 172] width 16 height 16
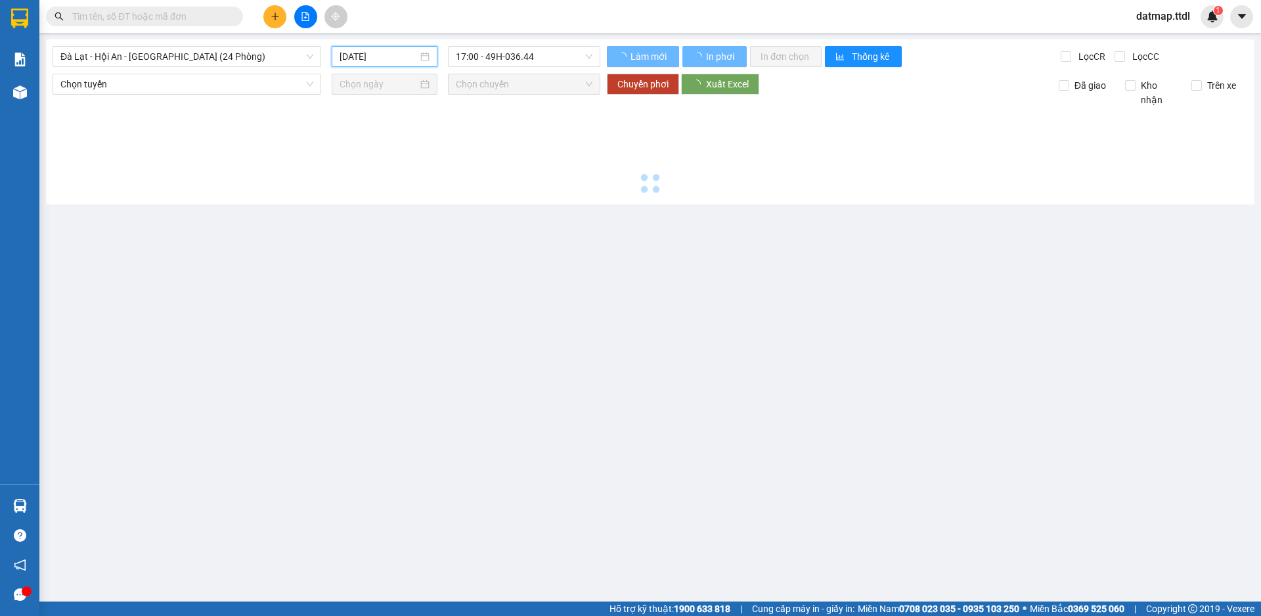
type input "[DATE]"
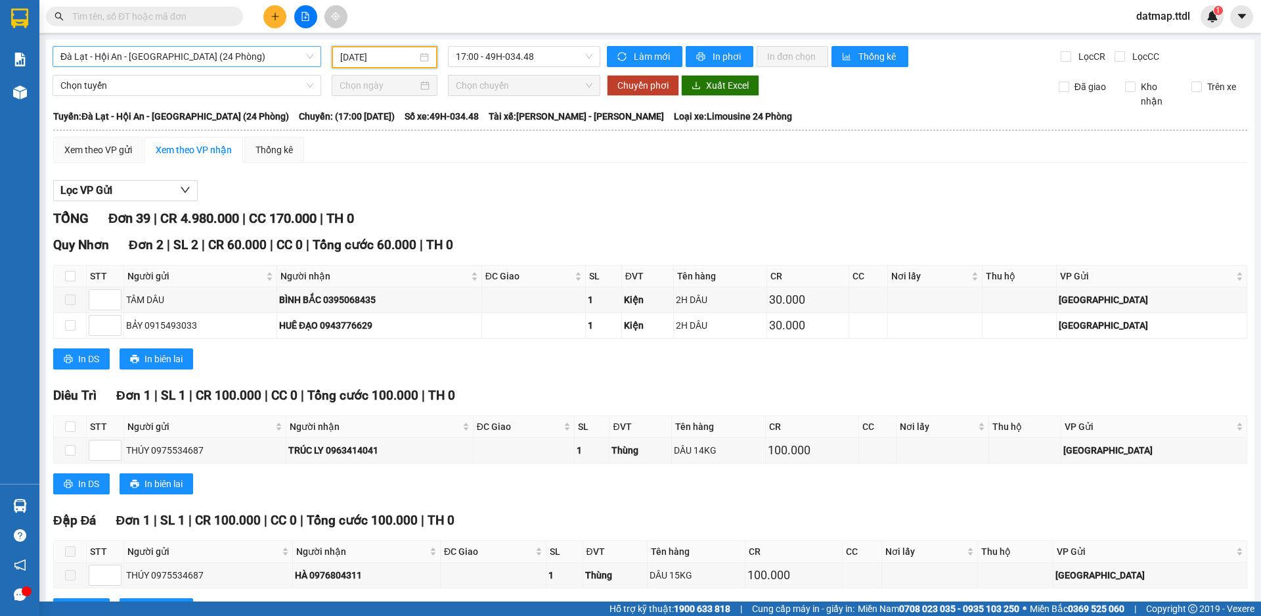
click at [235, 54] on span "Đà Lạt - Hội An - [GEOGRAPHIC_DATA] (24 Phòng)" at bounding box center [186, 57] width 253 height 20
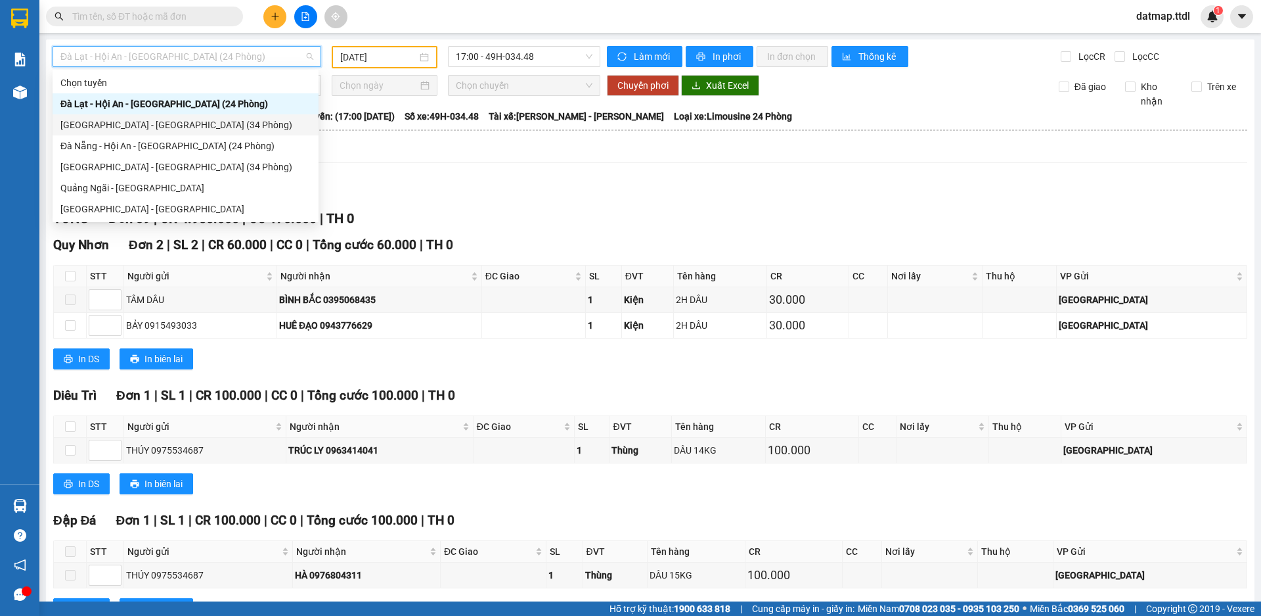
click at [94, 126] on div "[GEOGRAPHIC_DATA] - [GEOGRAPHIC_DATA] (34 Phòng)" at bounding box center [185, 125] width 250 height 14
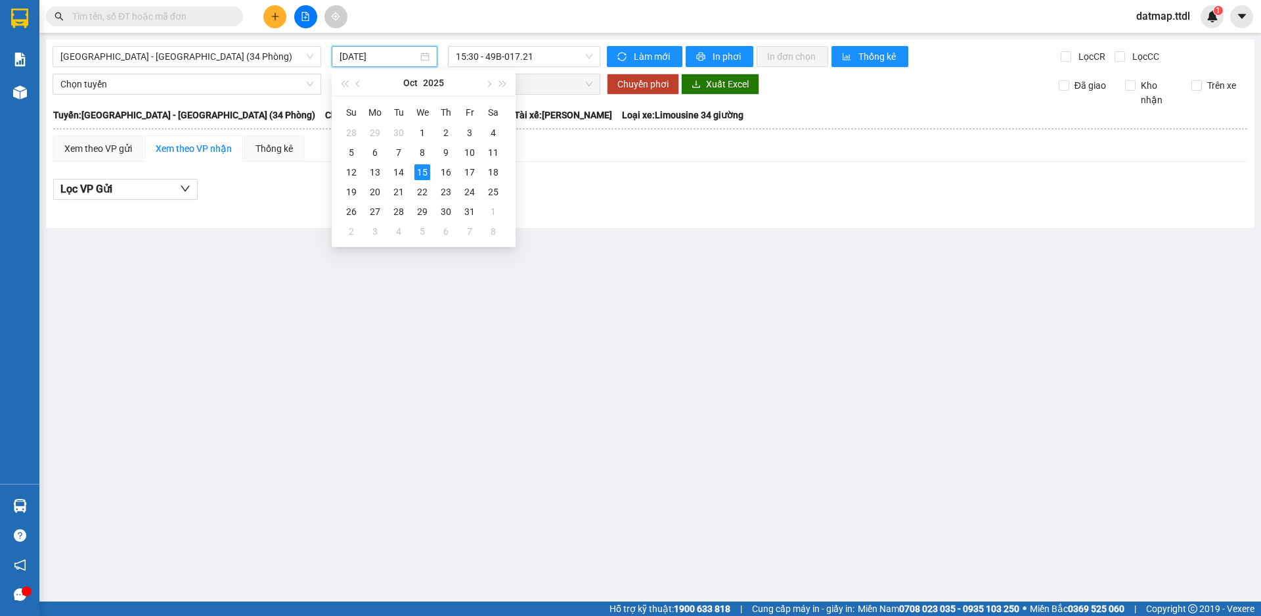
click at [397, 56] on input "[DATE]" at bounding box center [379, 56] width 78 height 14
click at [399, 170] on div "14" at bounding box center [399, 172] width 16 height 16
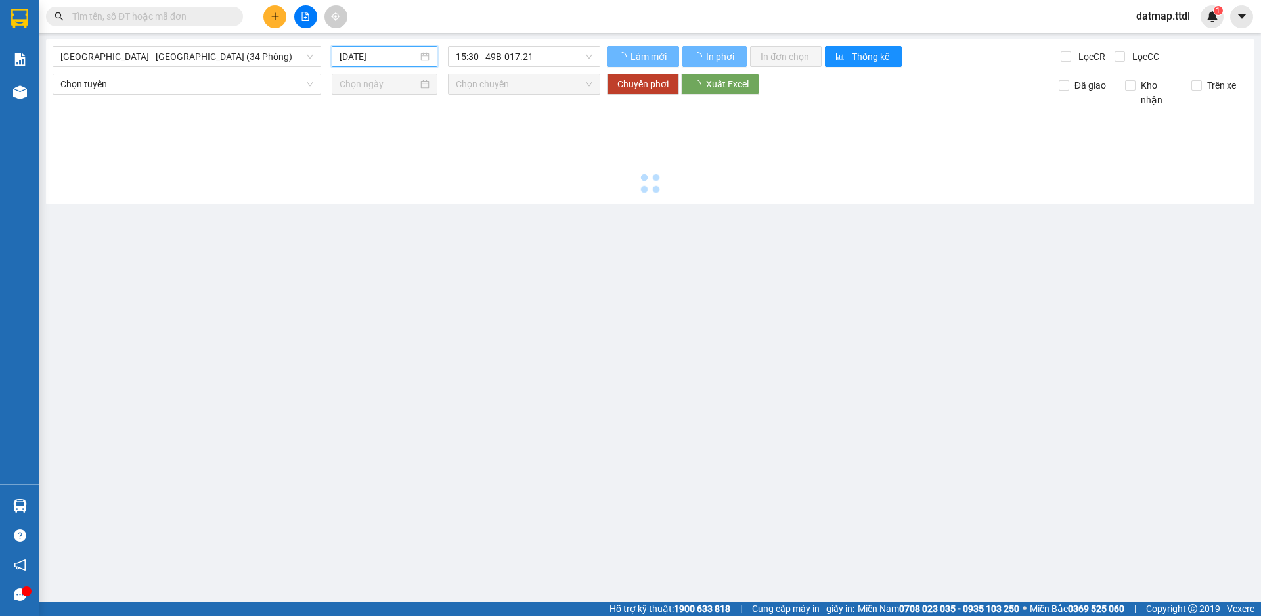
type input "[DATE]"
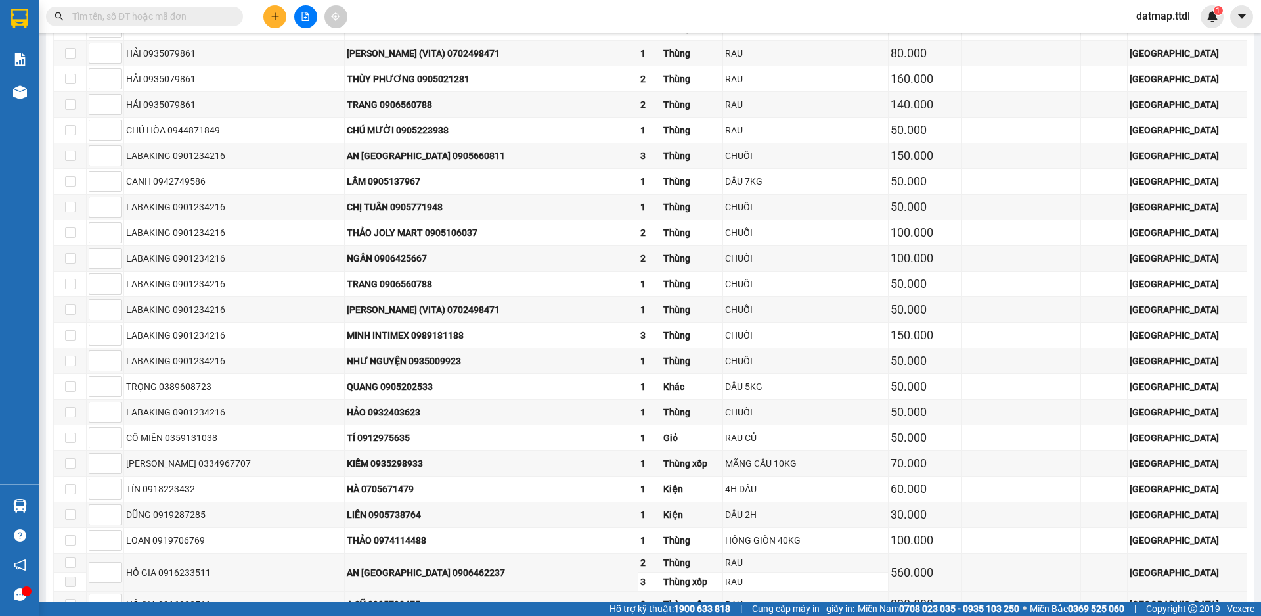
scroll to position [2825, 0]
